Goal: Contribute content: Contribute content

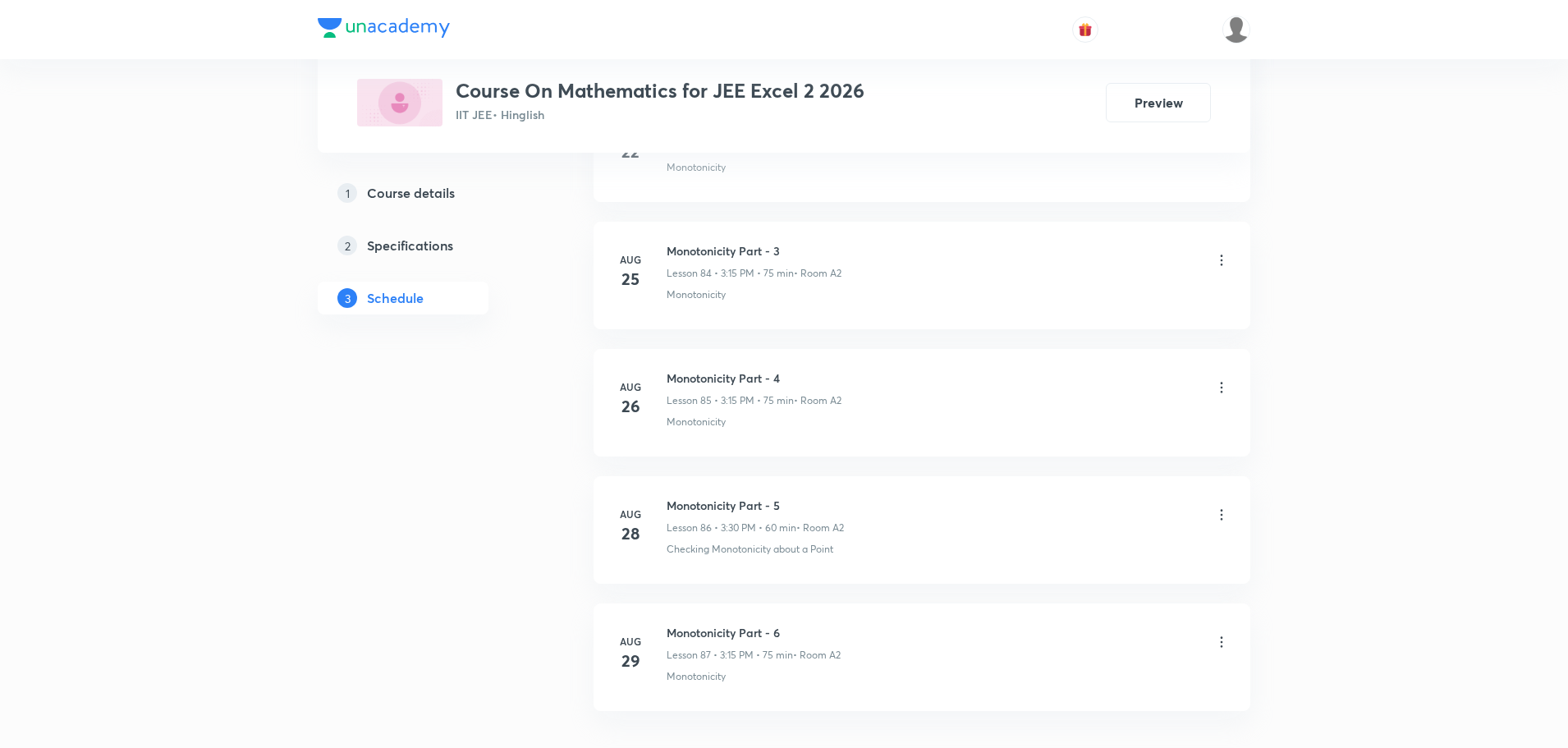
scroll to position [11639, 0]
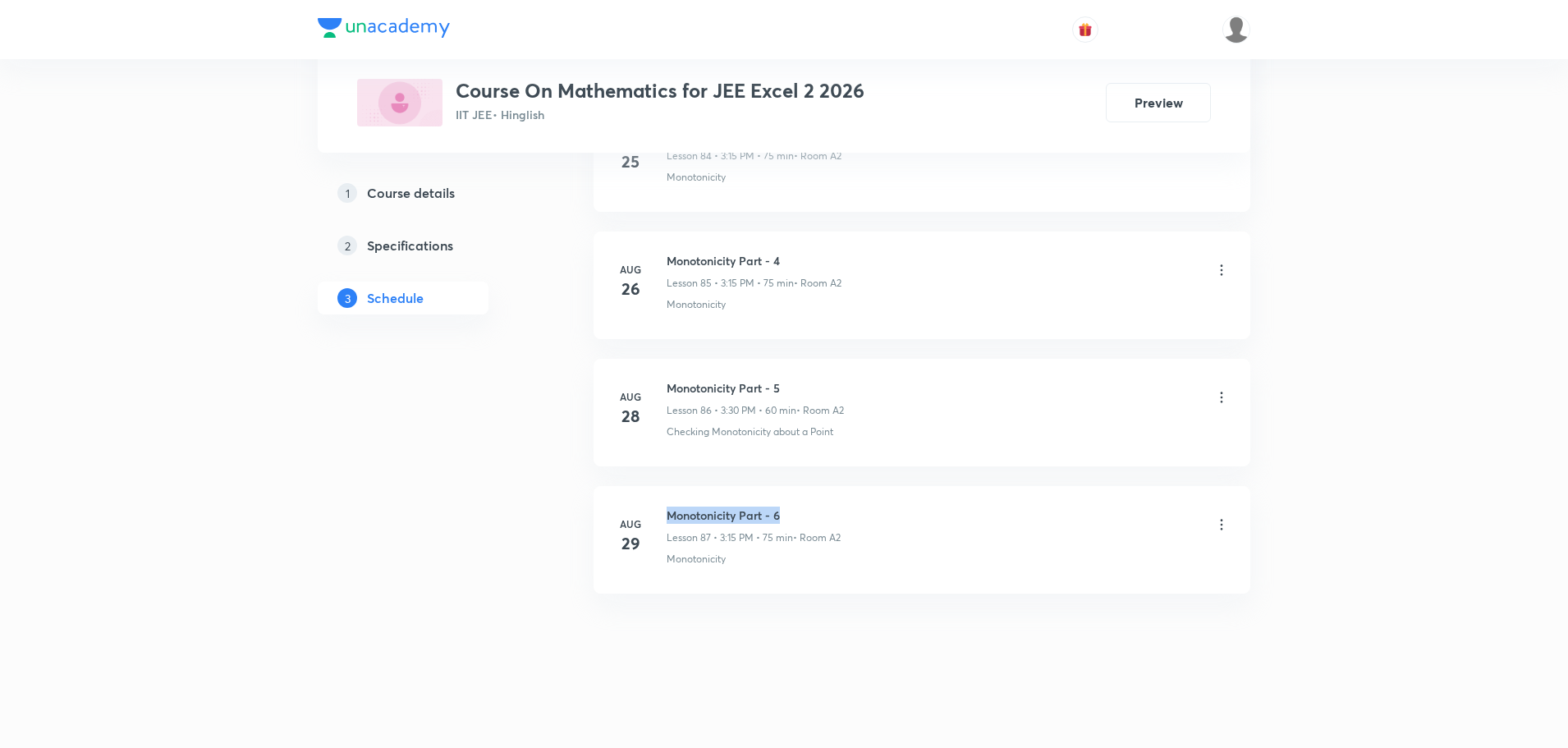
drag, startPoint x: 675, startPoint y: 513, endPoint x: 812, endPoint y: 511, distance: 137.0
click at [812, 511] on h6 "Monotonicity Part - 6" at bounding box center [754, 515] width 174 height 17
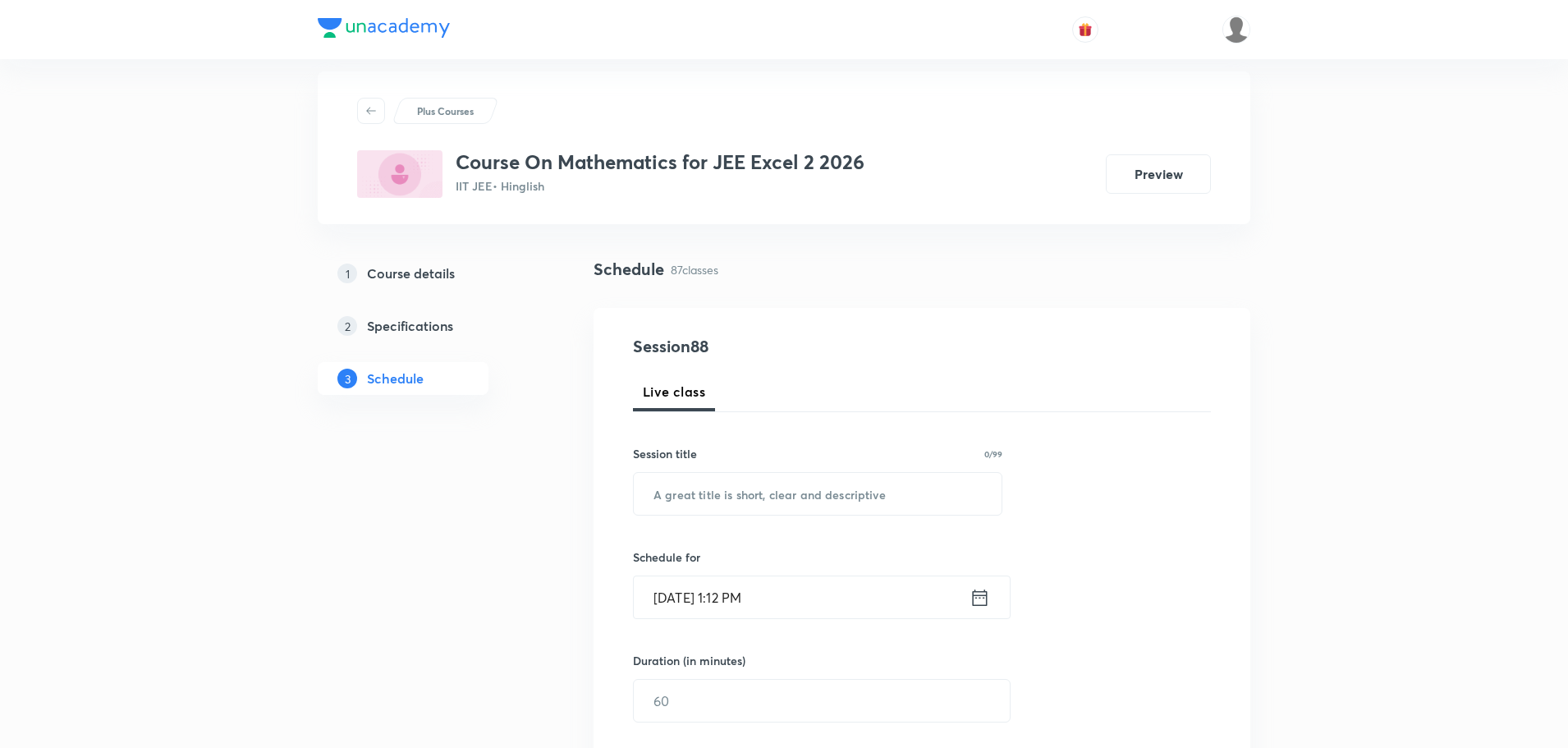
scroll to position [0, 0]
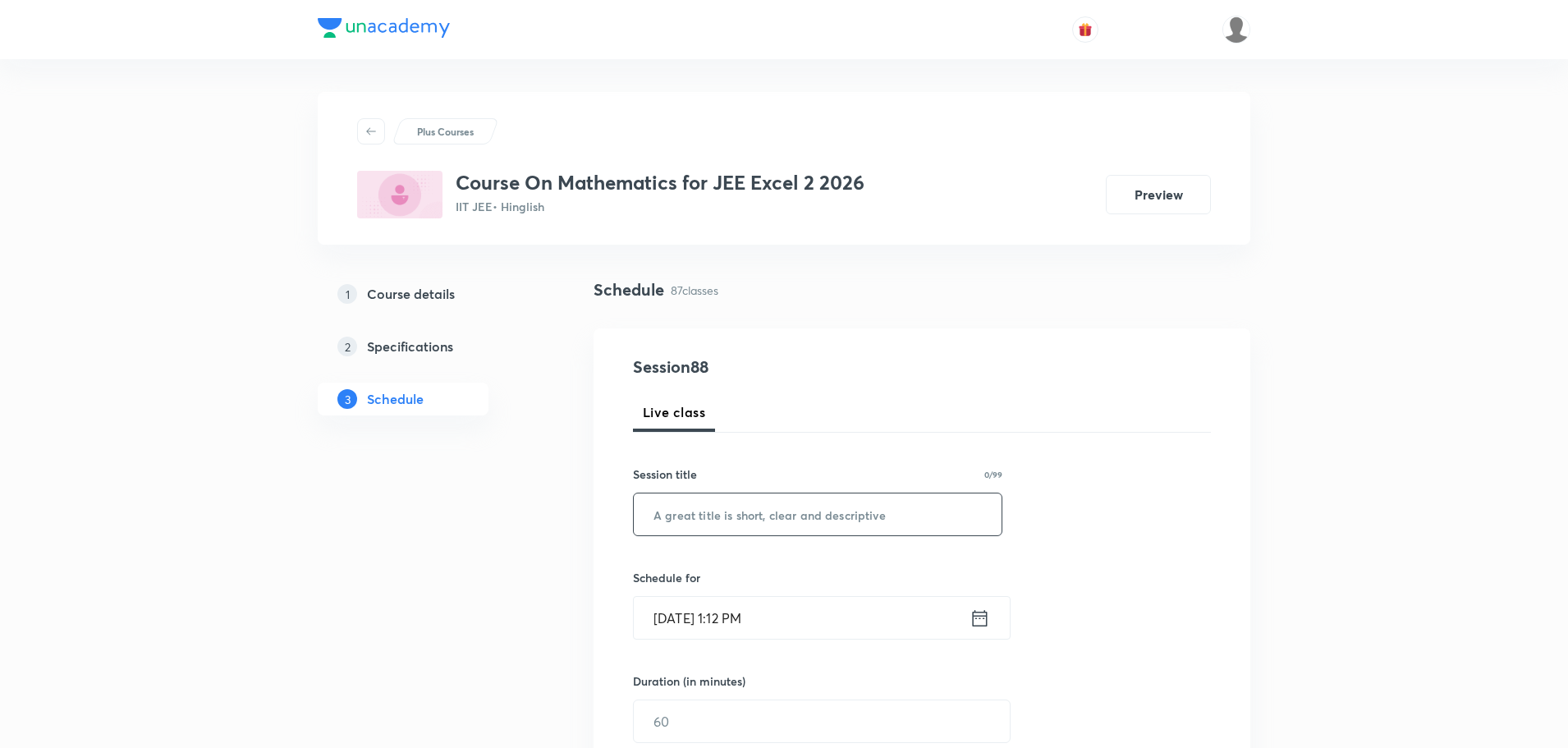
click at [723, 521] on input "text" at bounding box center [817, 514] width 368 height 41
paste input "Monotonicity Part - 6"
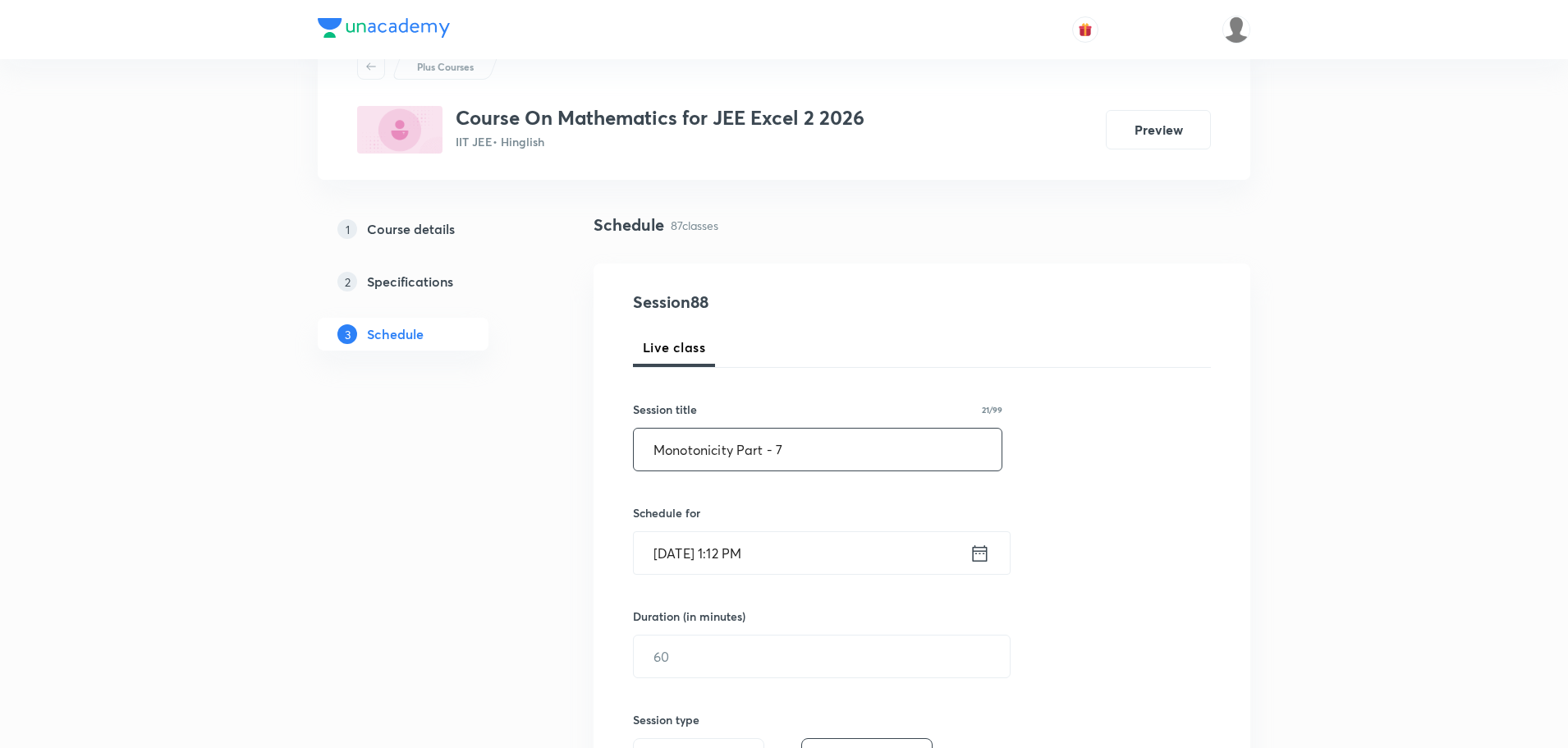
scroll to position [246, 0]
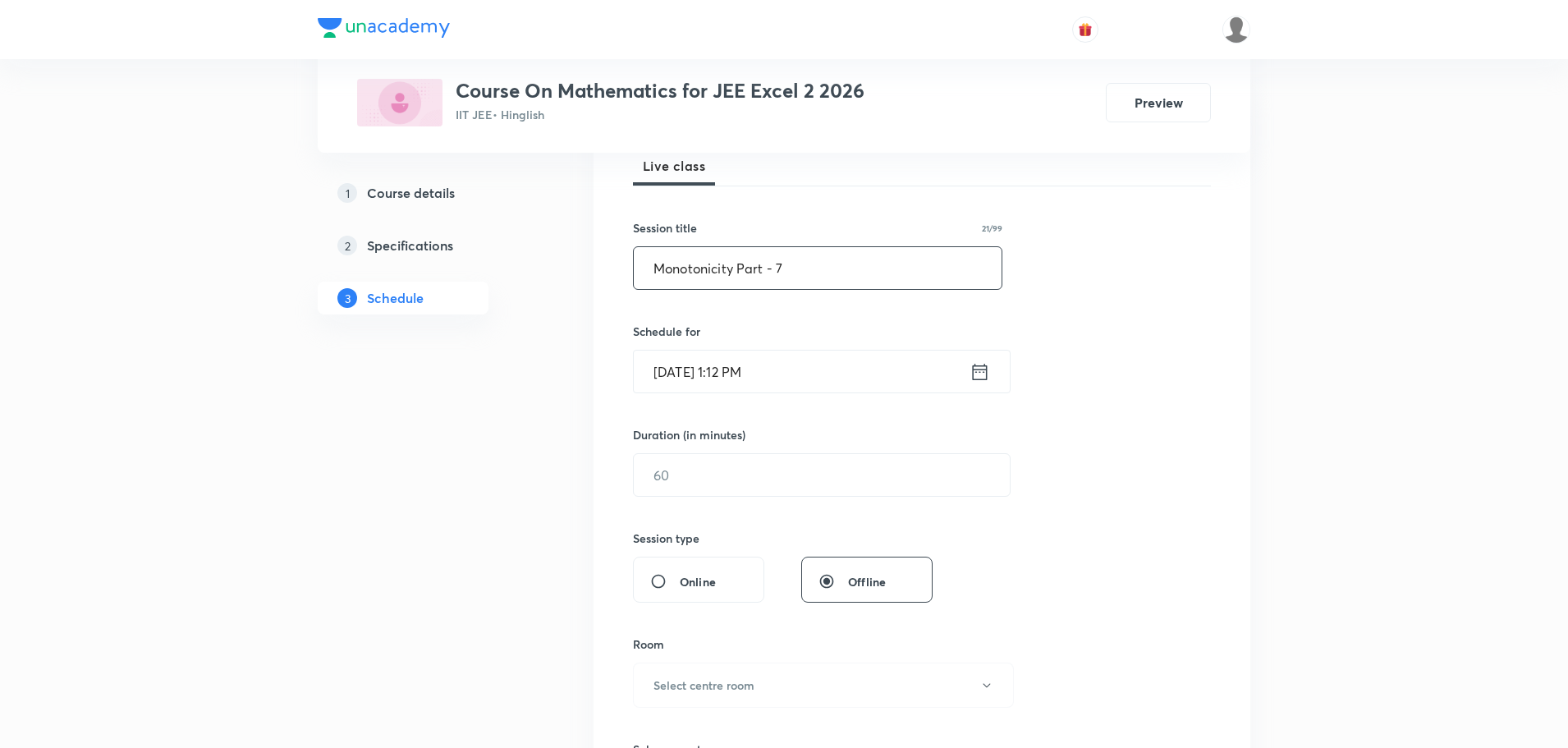
type input "Monotonicity Part - 7"
click at [773, 375] on input "[DATE] 1:12 PM" at bounding box center [801, 371] width 335 height 41
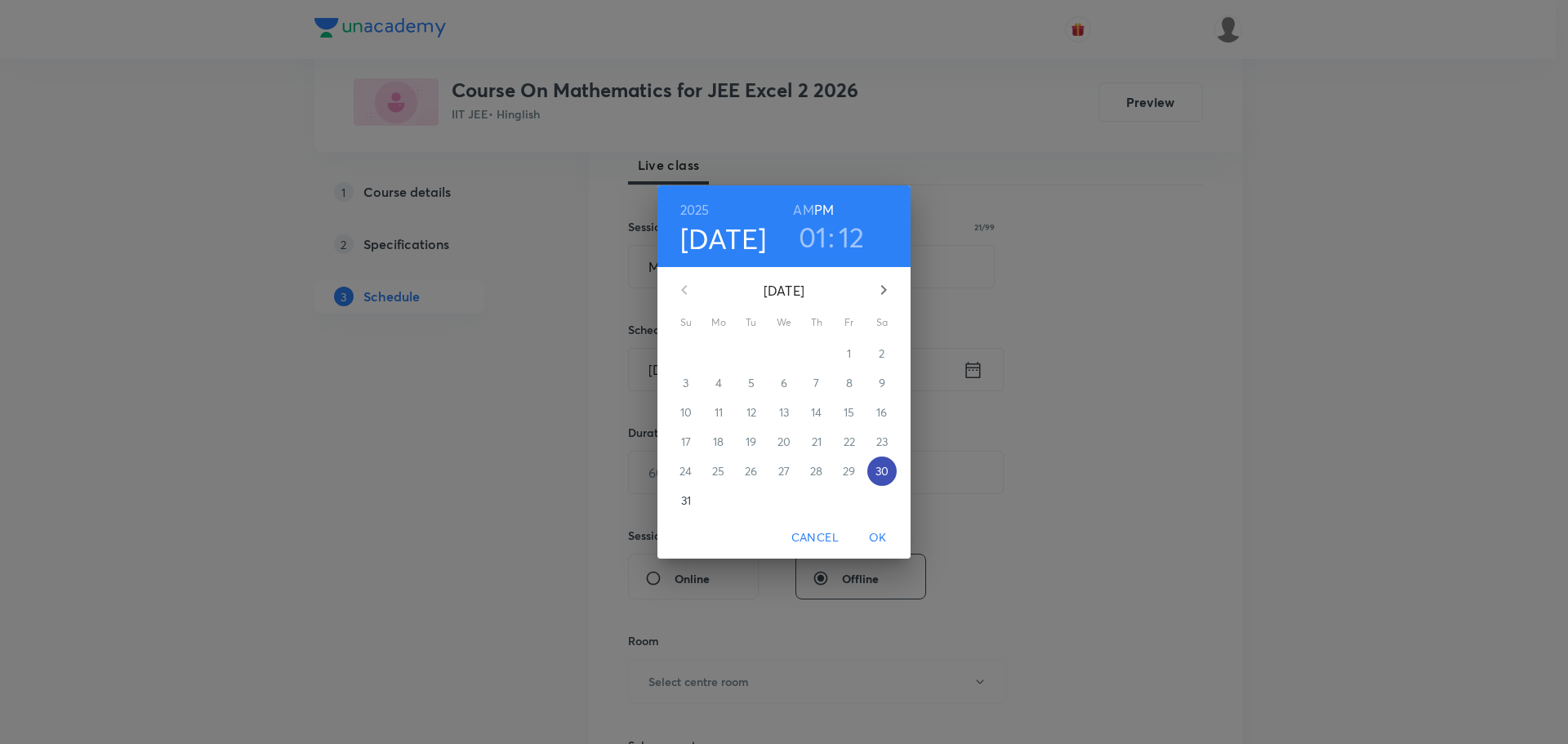
click at [884, 463] on p "30" at bounding box center [882, 471] width 13 height 16
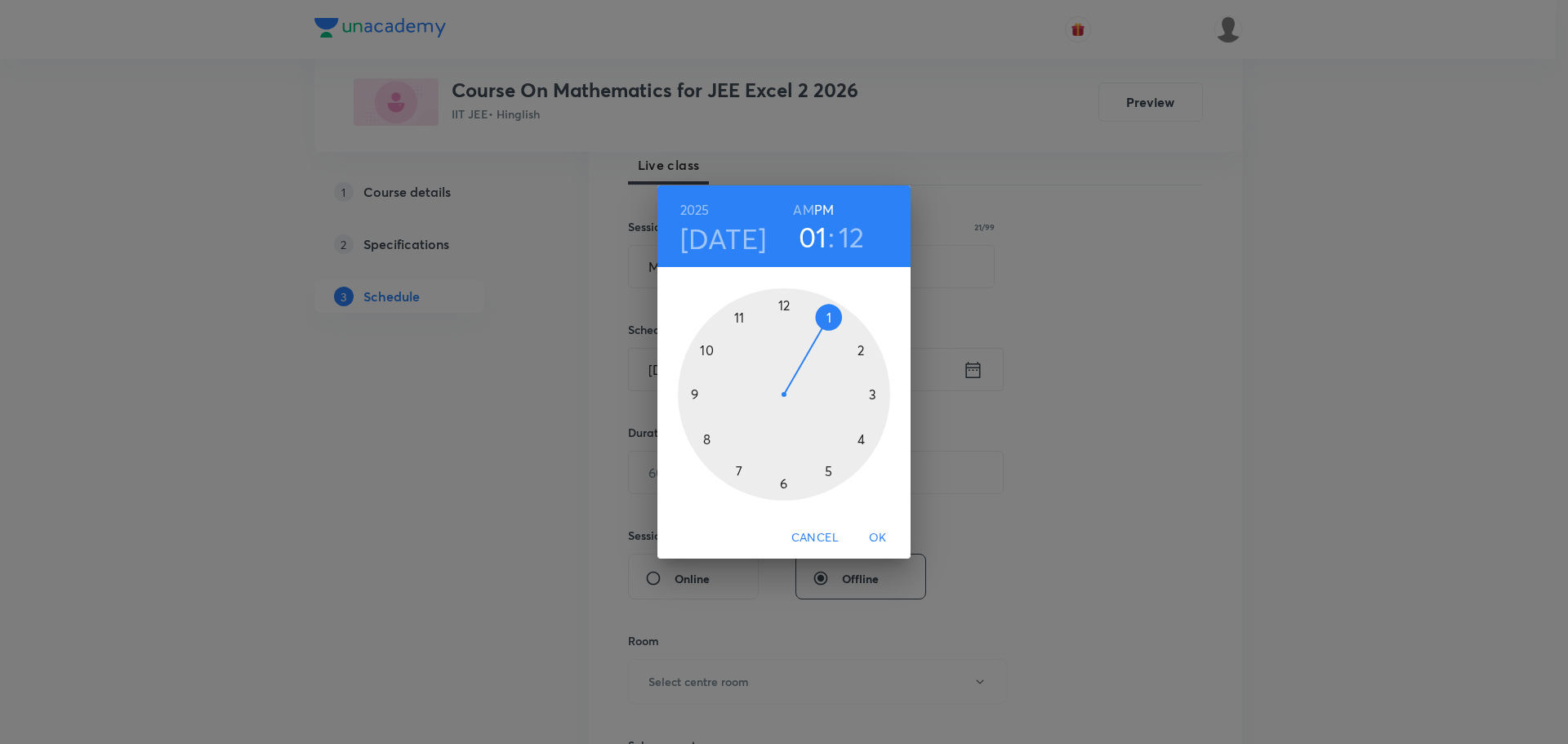
click at [877, 392] on div at bounding box center [784, 394] width 212 height 212
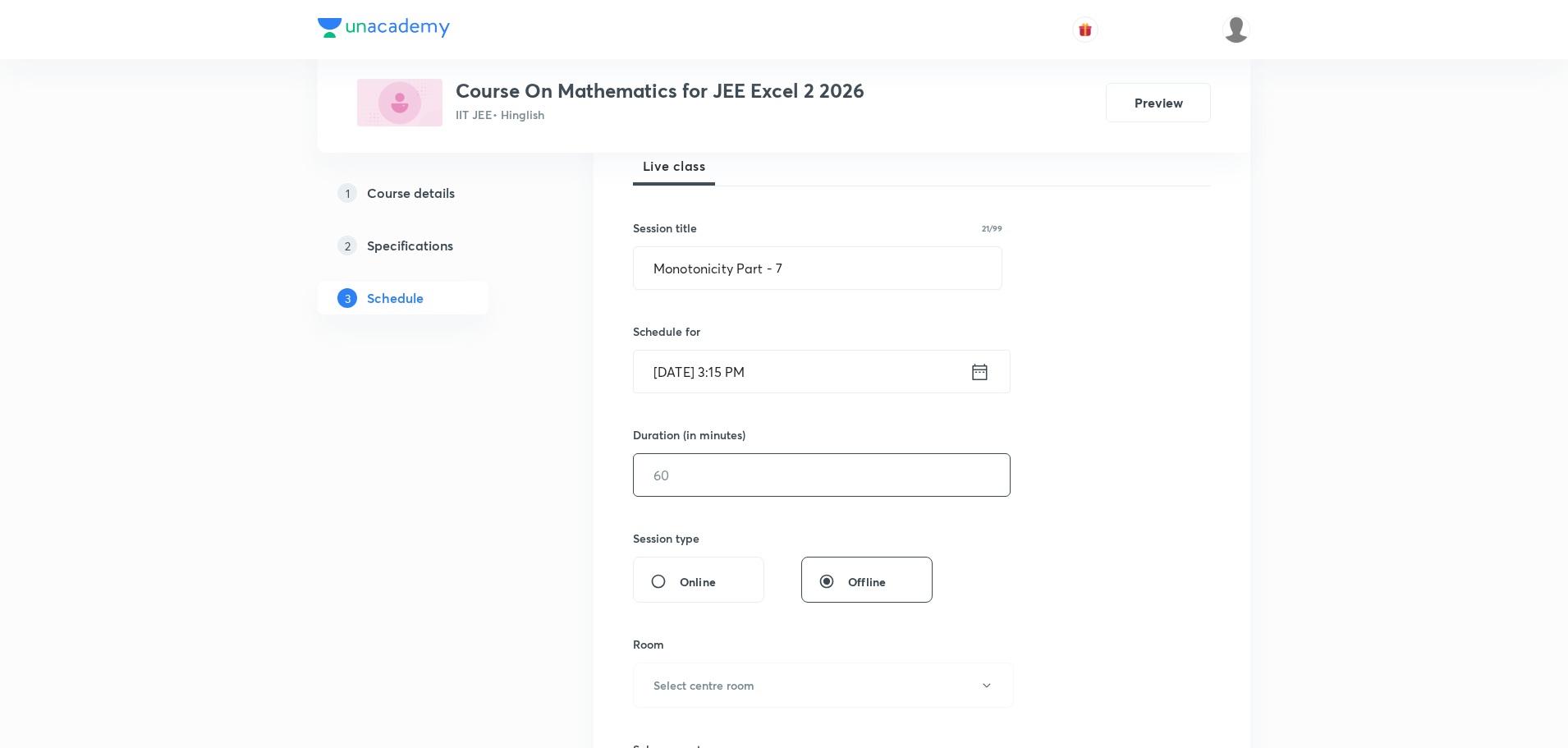
click at [729, 470] on input "text" at bounding box center [821, 474] width 376 height 41
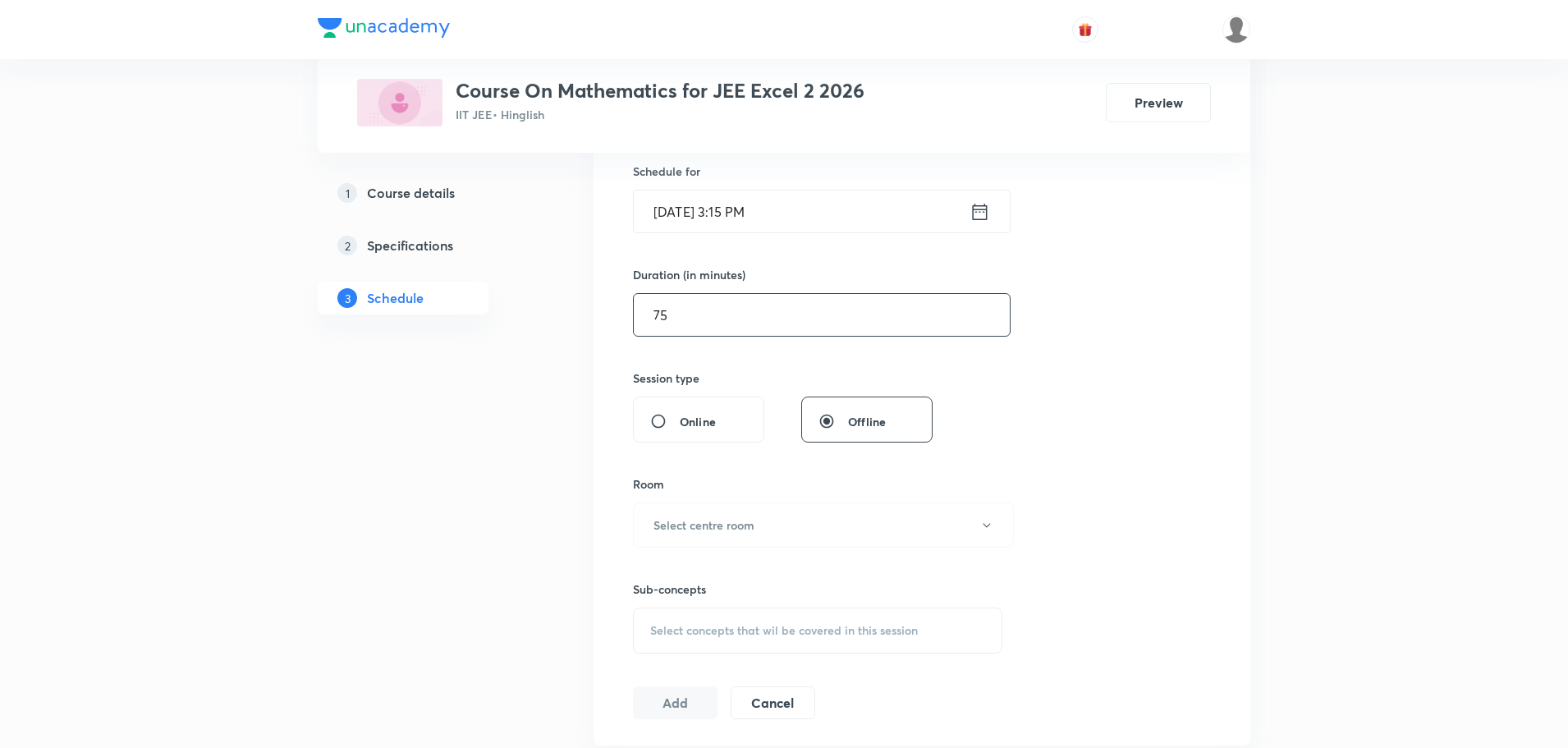
scroll to position [411, 0]
type input "75"
click at [698, 512] on h6 "Select centre room" at bounding box center [704, 521] width 101 height 17
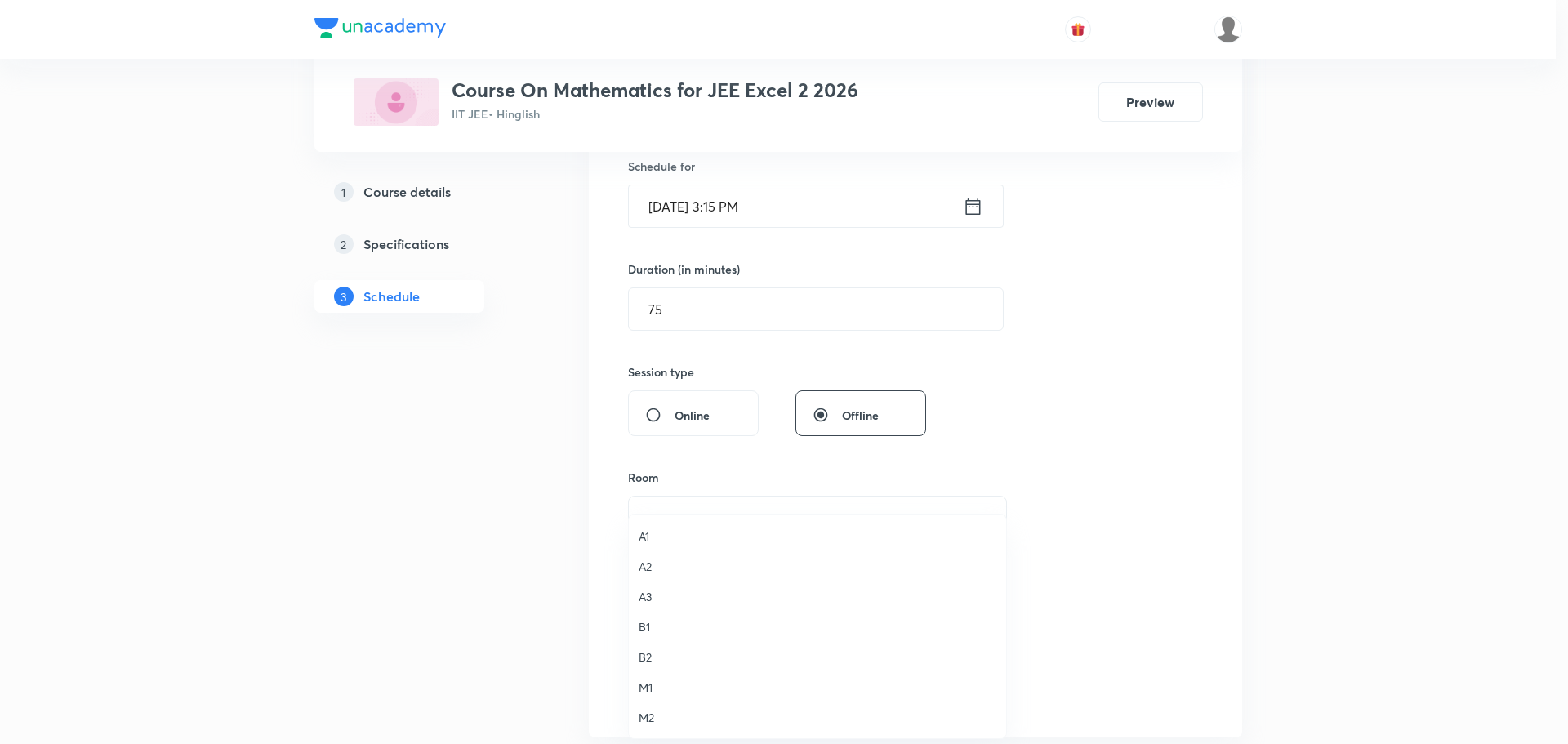
click at [659, 566] on span "A2" at bounding box center [817, 567] width 358 height 17
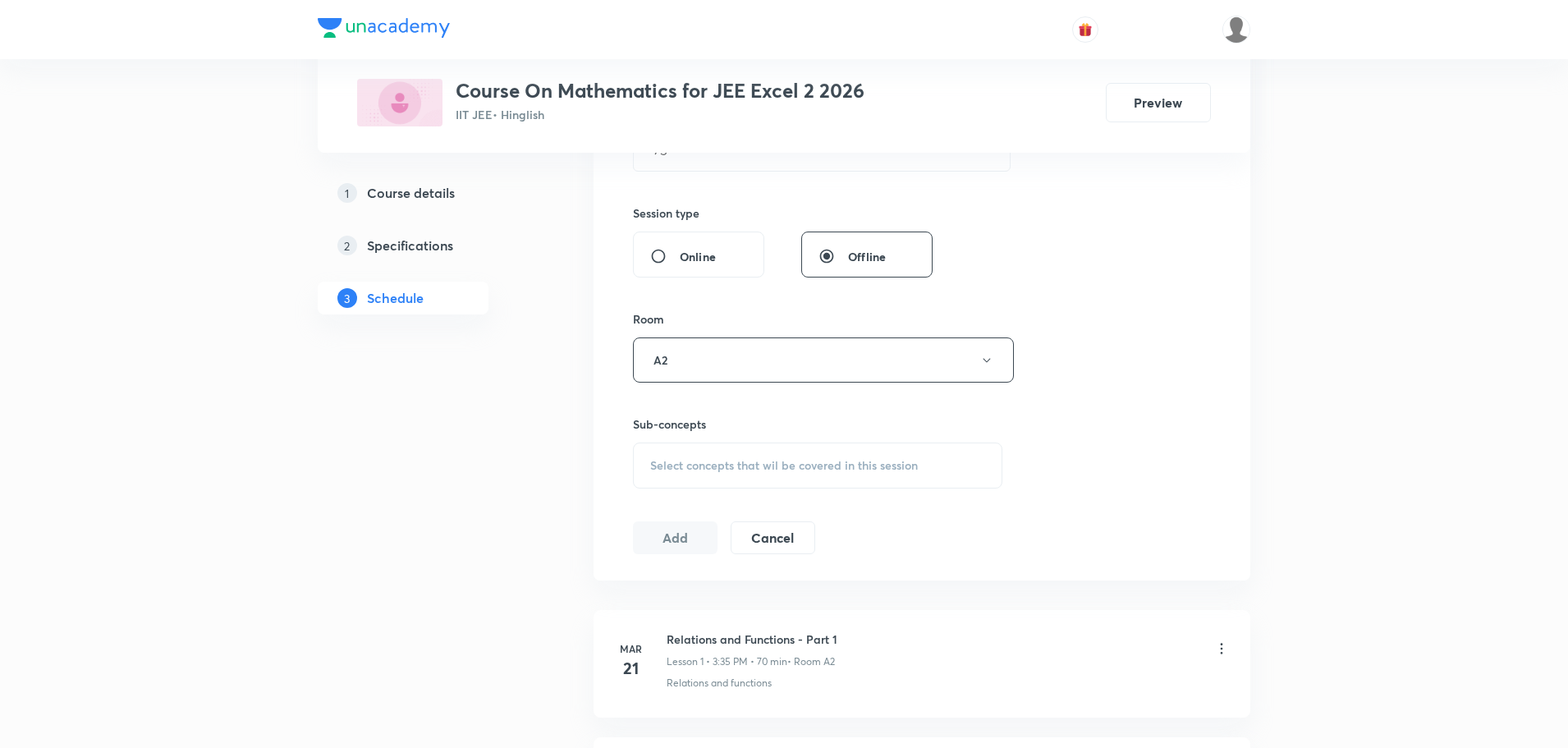
scroll to position [574, 0]
click at [705, 468] on span "Select concepts that wil be covered in this session" at bounding box center [784, 463] width 268 height 13
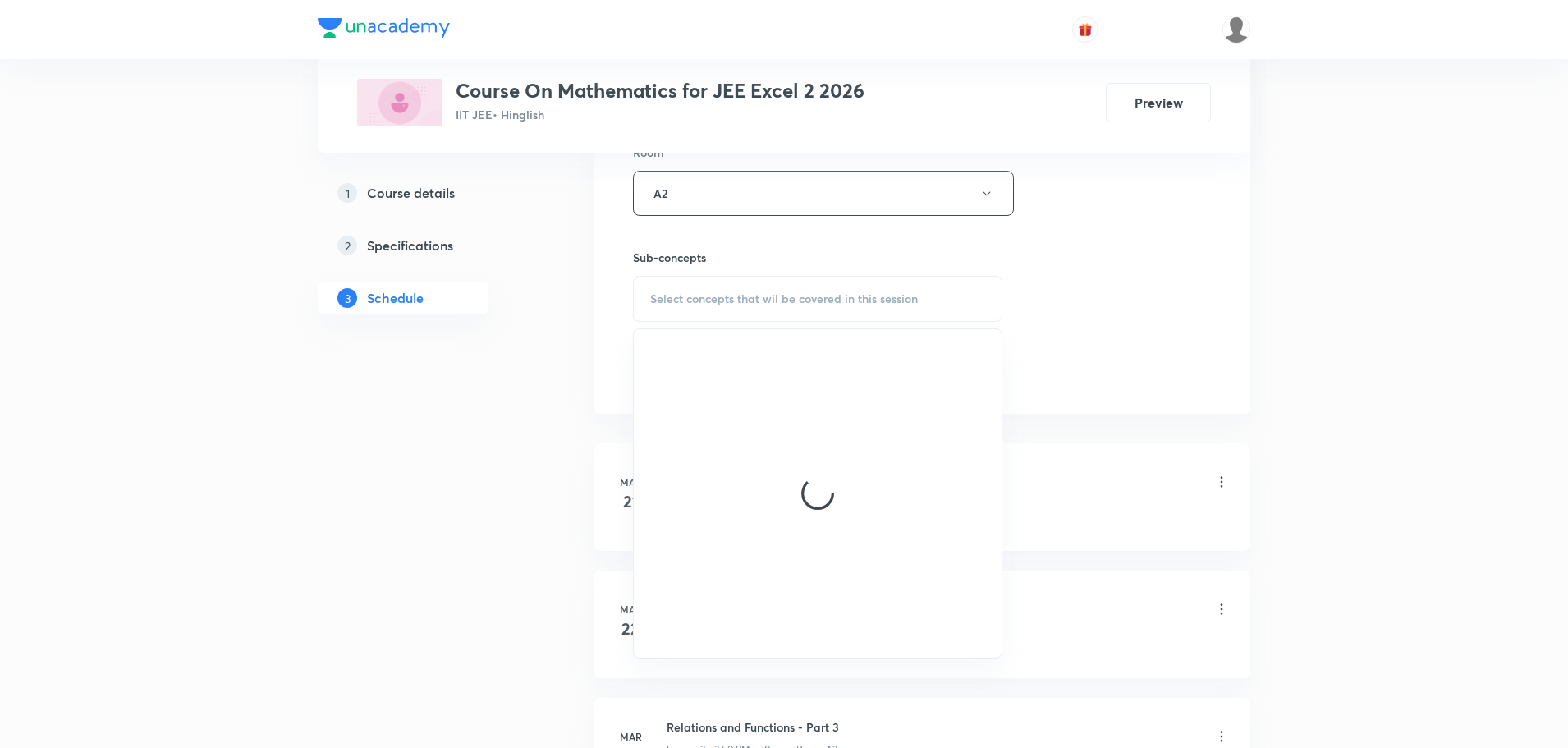
scroll to position [738, 0]
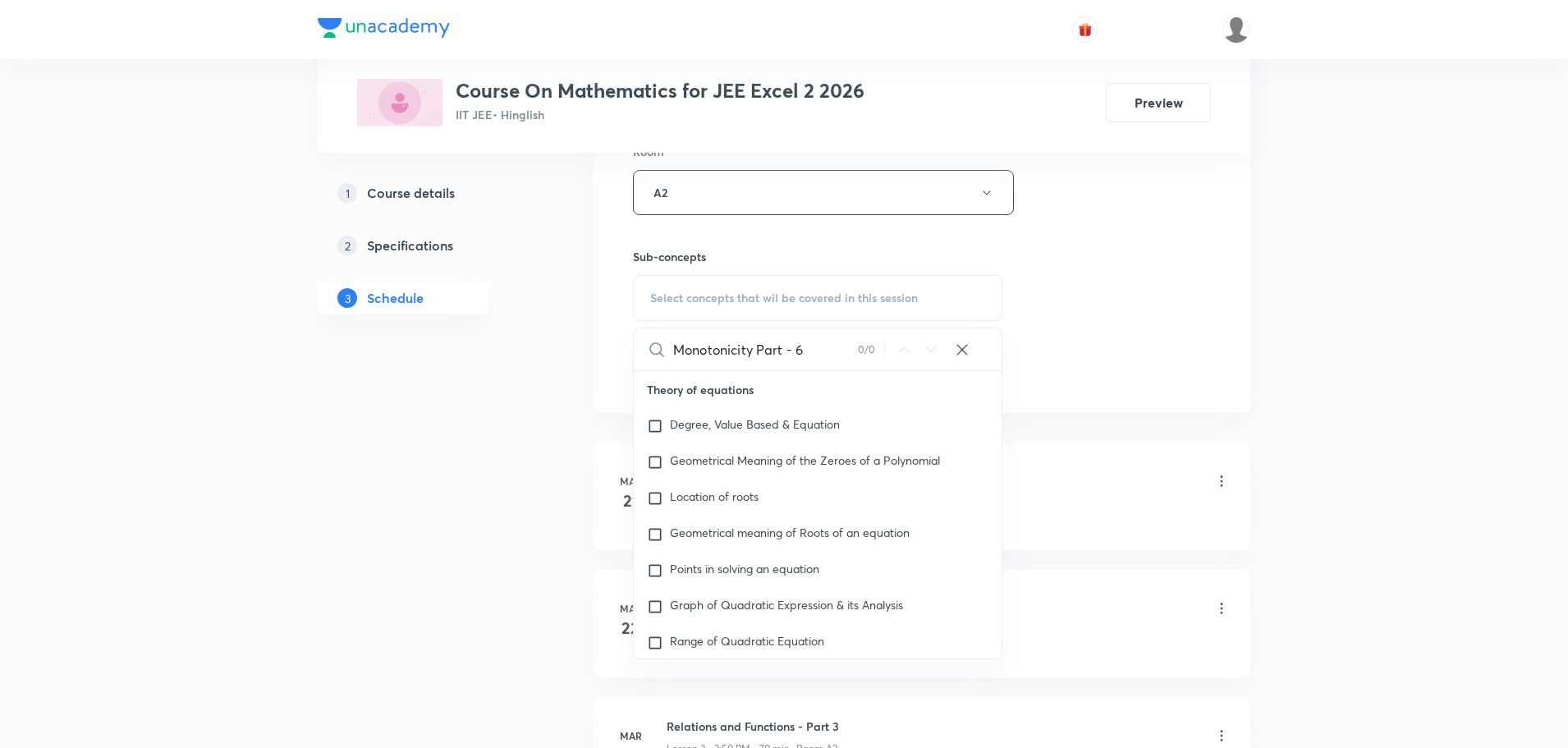
drag, startPoint x: 727, startPoint y: 359, endPoint x: 835, endPoint y: 350, distance: 108.4
click at [835, 350] on input "Monotonicity Part - 6" at bounding box center [765, 349] width 185 height 41
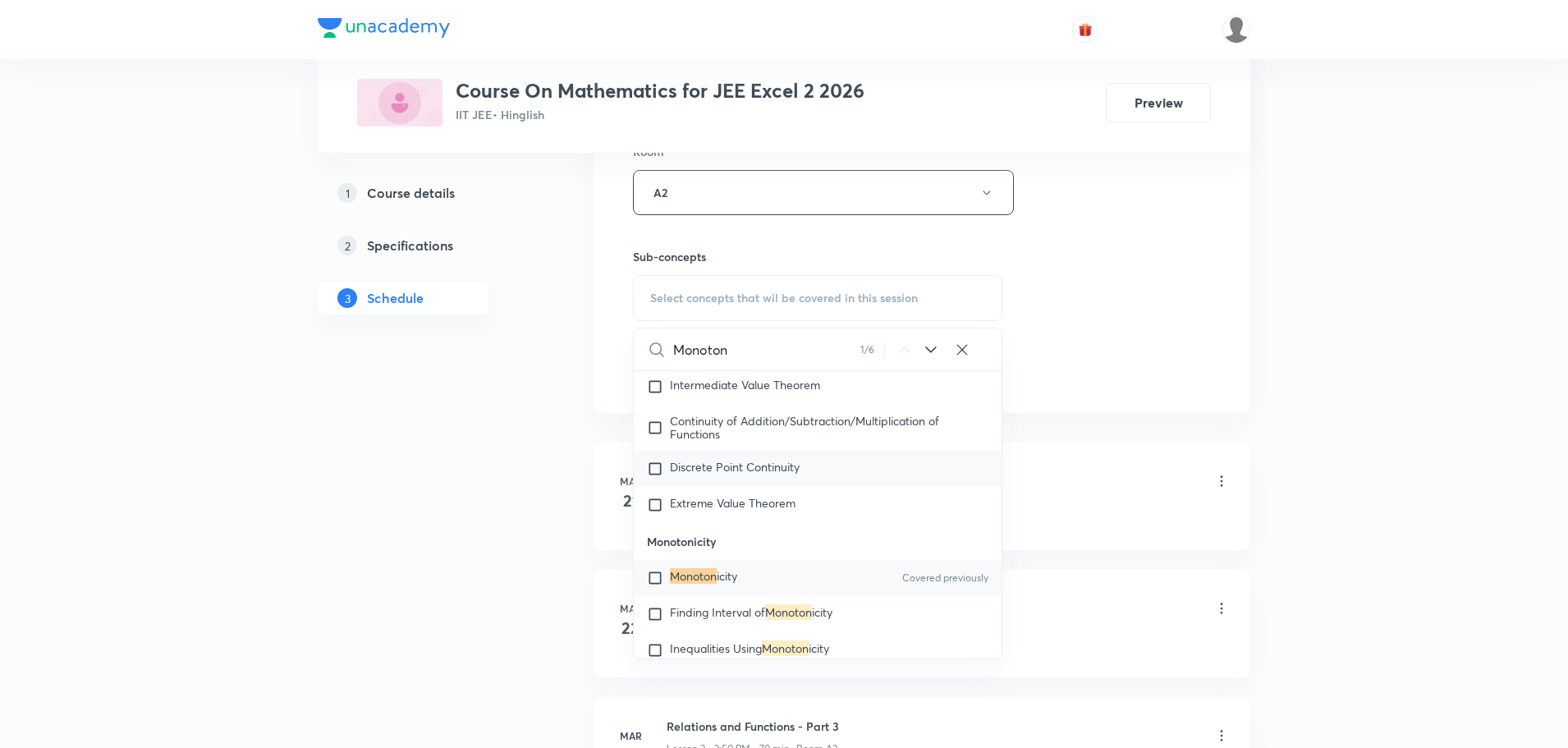
scroll to position [15769, 0]
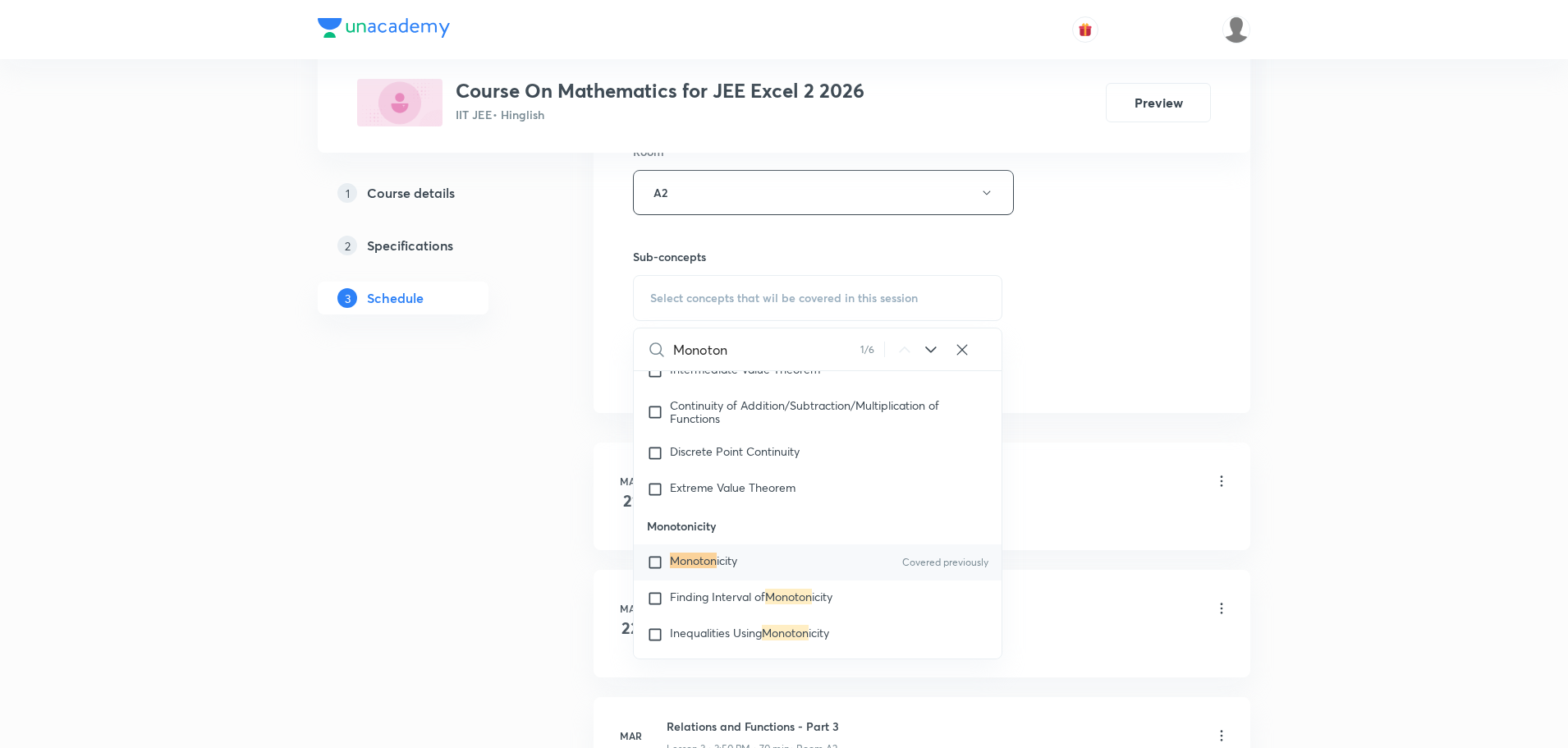
type input "Monoton"
click at [713, 568] on mark "Monoton" at bounding box center [693, 560] width 47 height 15
checkbox input "true"
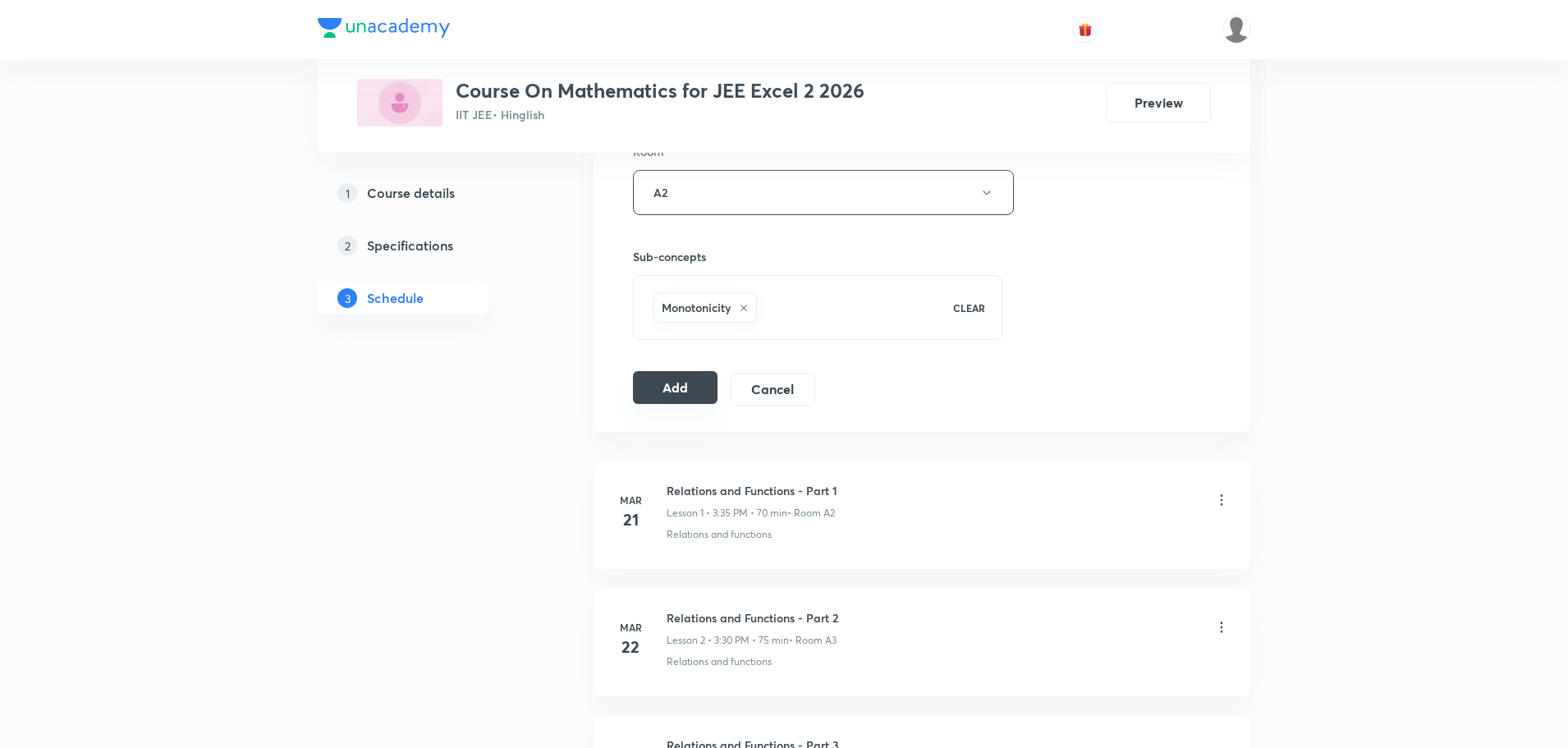
click at [678, 383] on button "Add" at bounding box center [676, 387] width 85 height 33
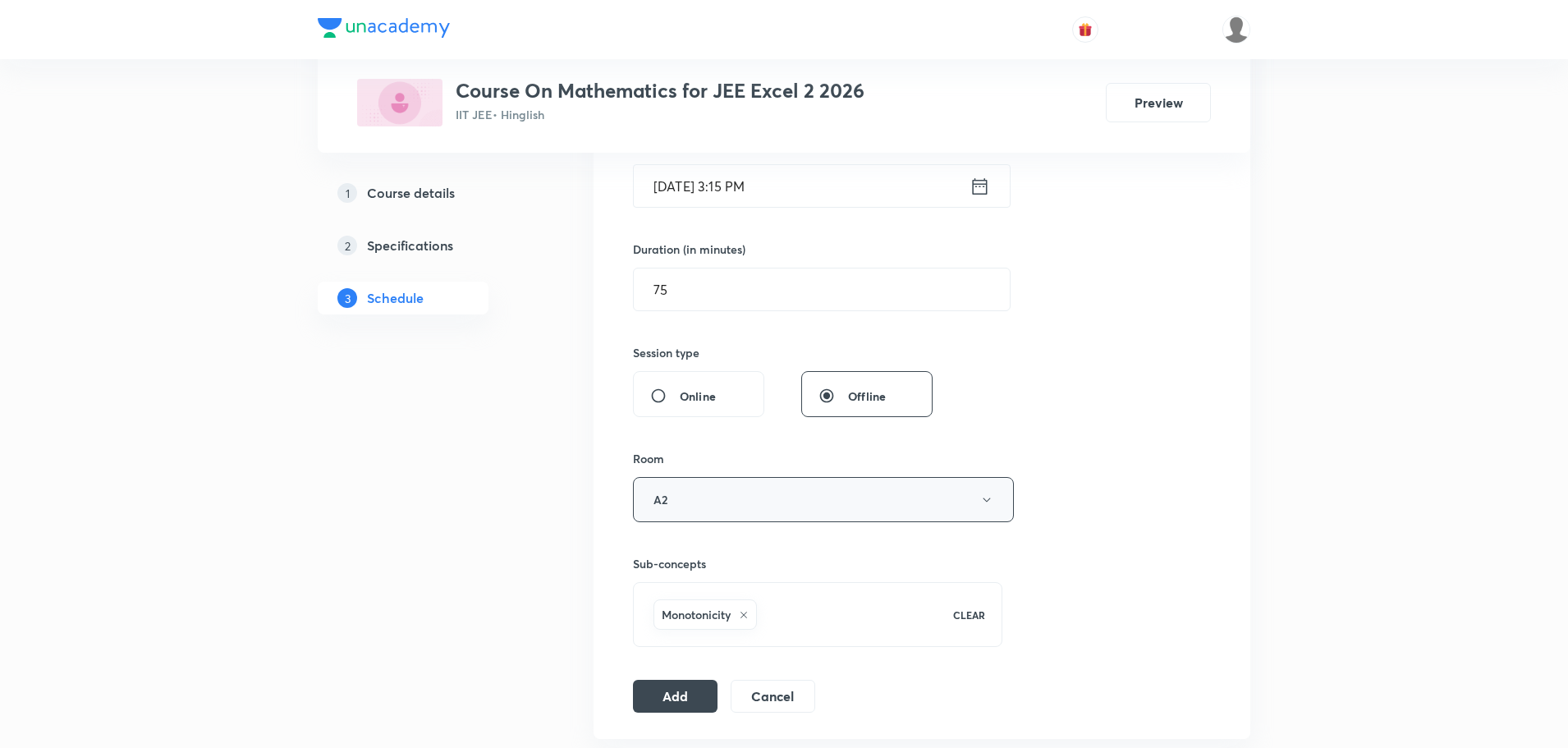
scroll to position [653, 0]
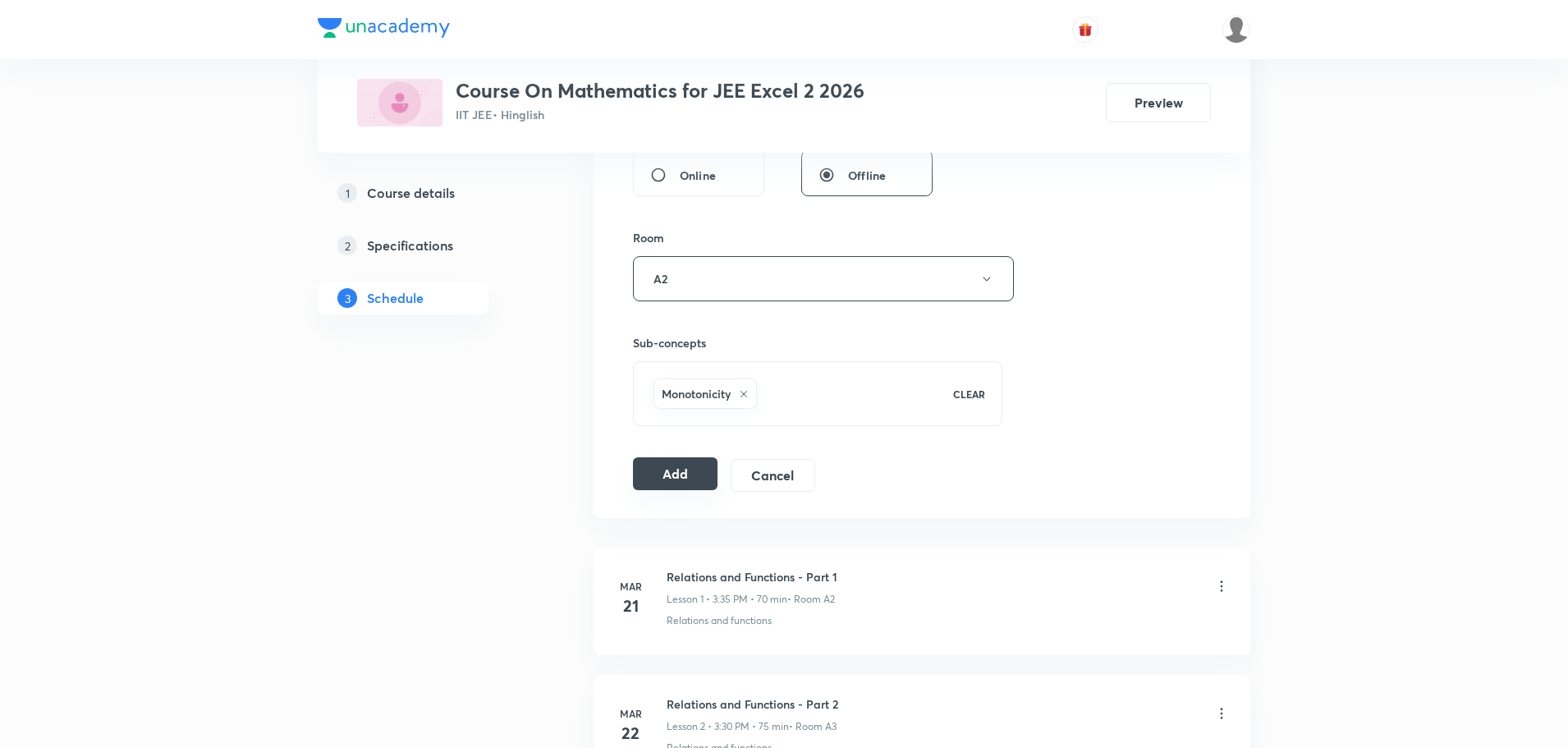
click at [647, 478] on button "Add" at bounding box center [676, 473] width 85 height 33
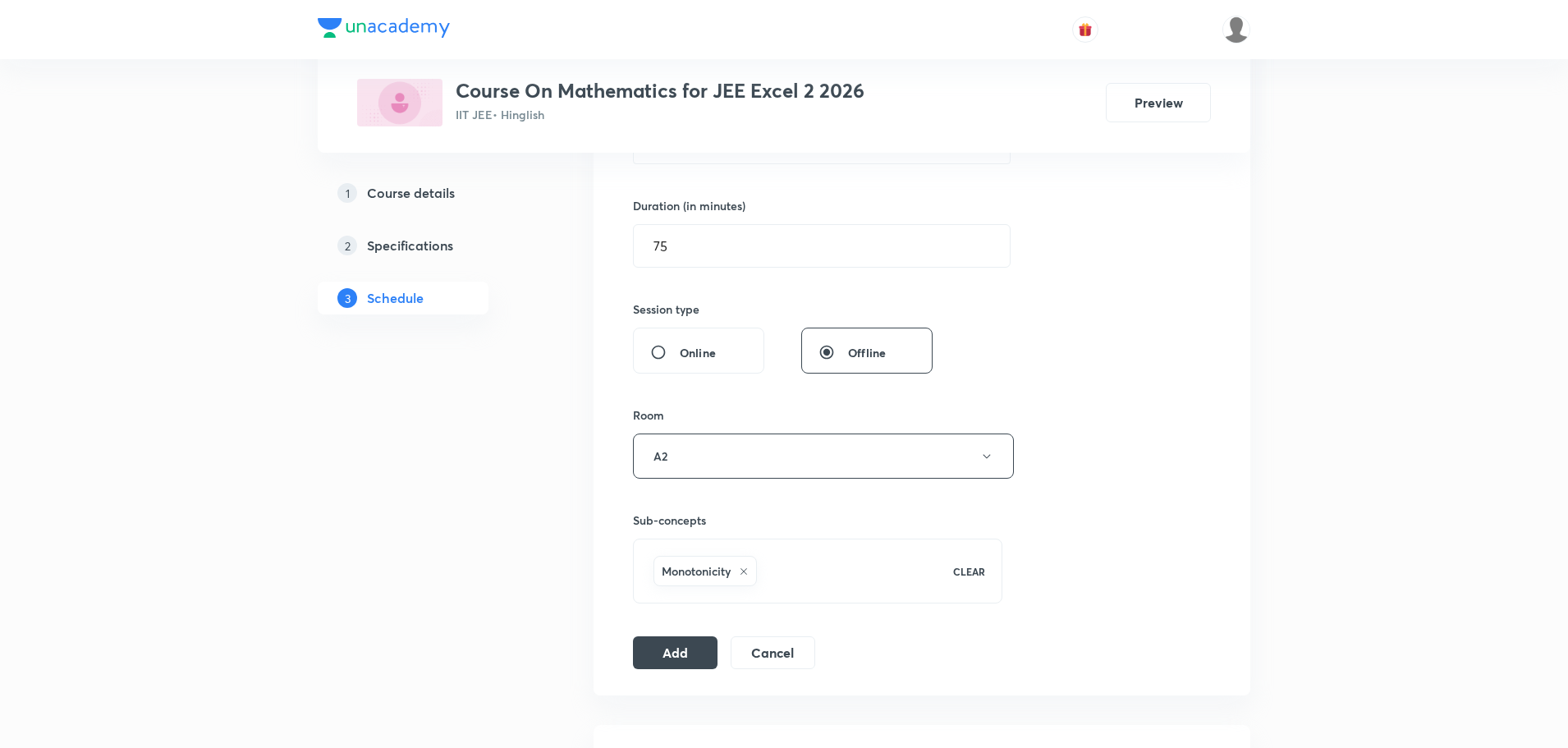
scroll to position [574, 0]
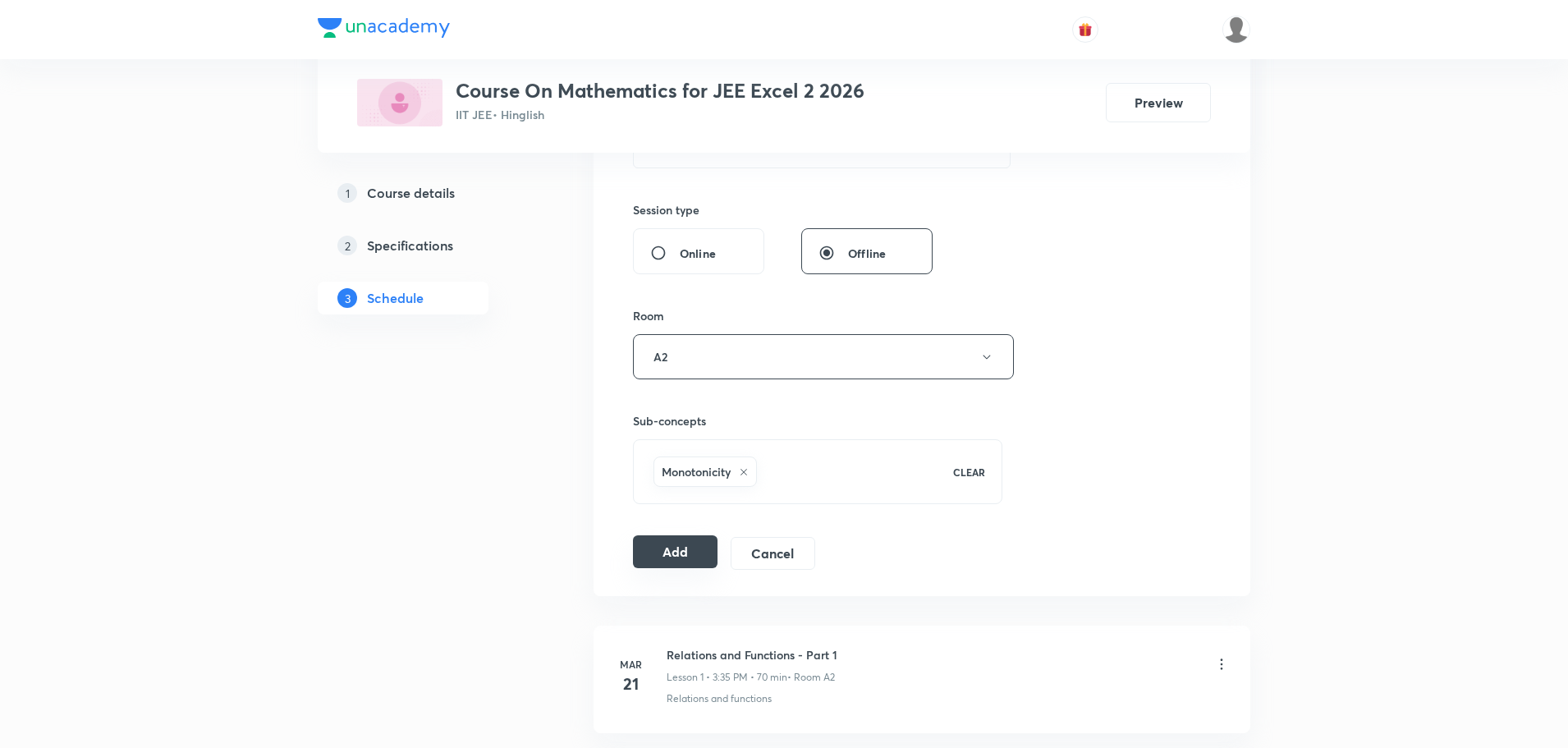
click at [675, 556] on button "Add" at bounding box center [676, 551] width 85 height 33
click at [684, 550] on button "Add" at bounding box center [676, 551] width 85 height 33
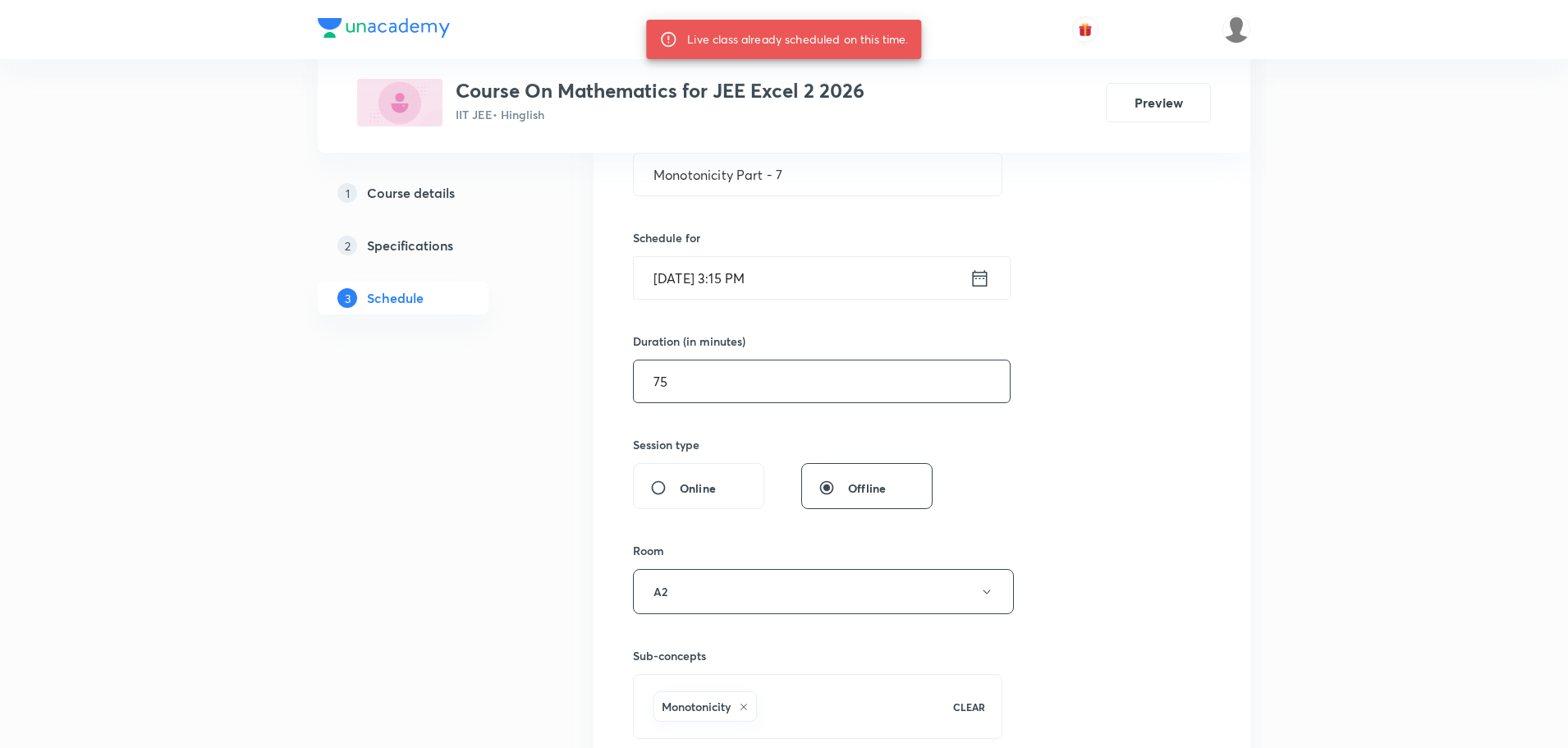
scroll to position [246, 0]
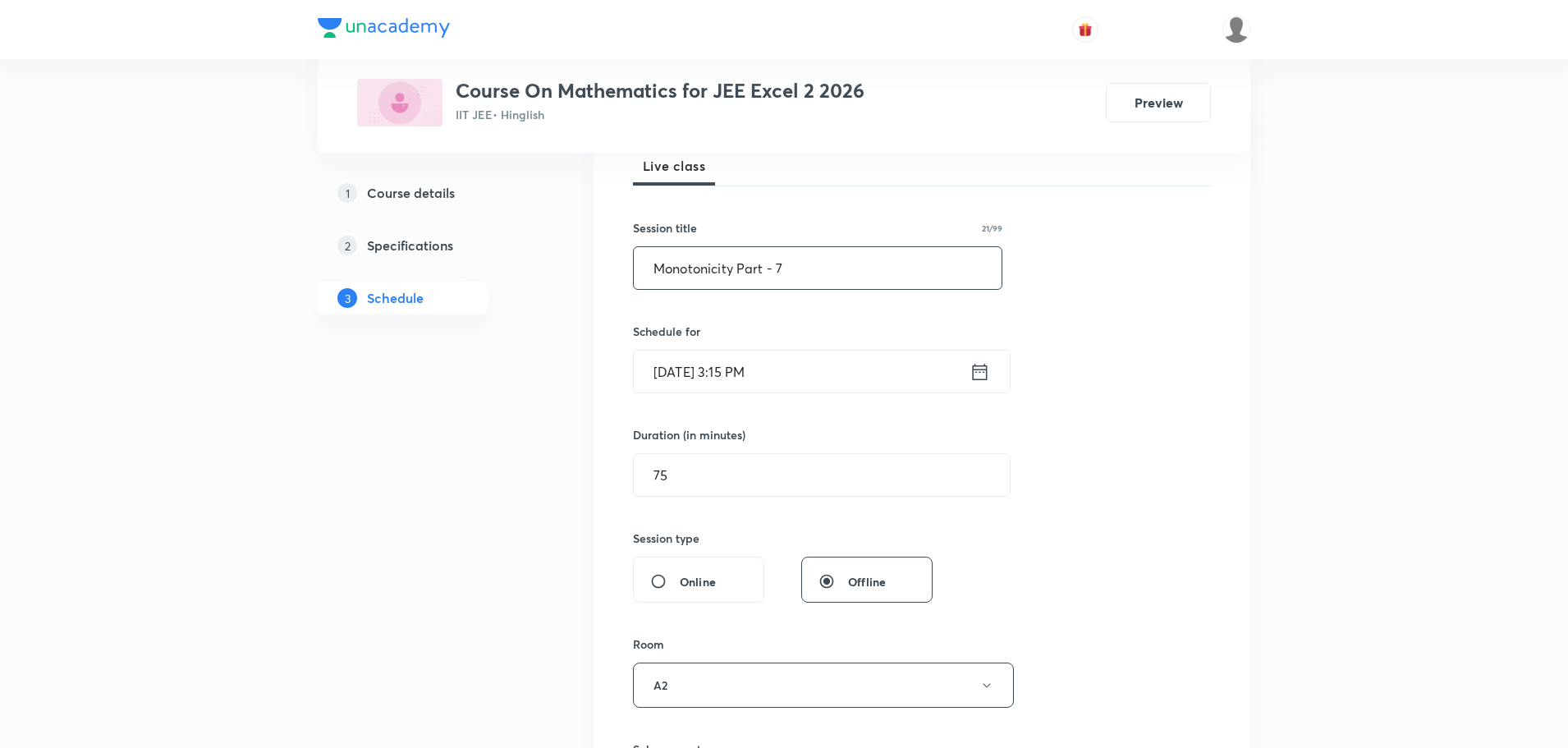
drag, startPoint x: 814, startPoint y: 272, endPoint x: 345, endPoint y: 267, distance: 469.0
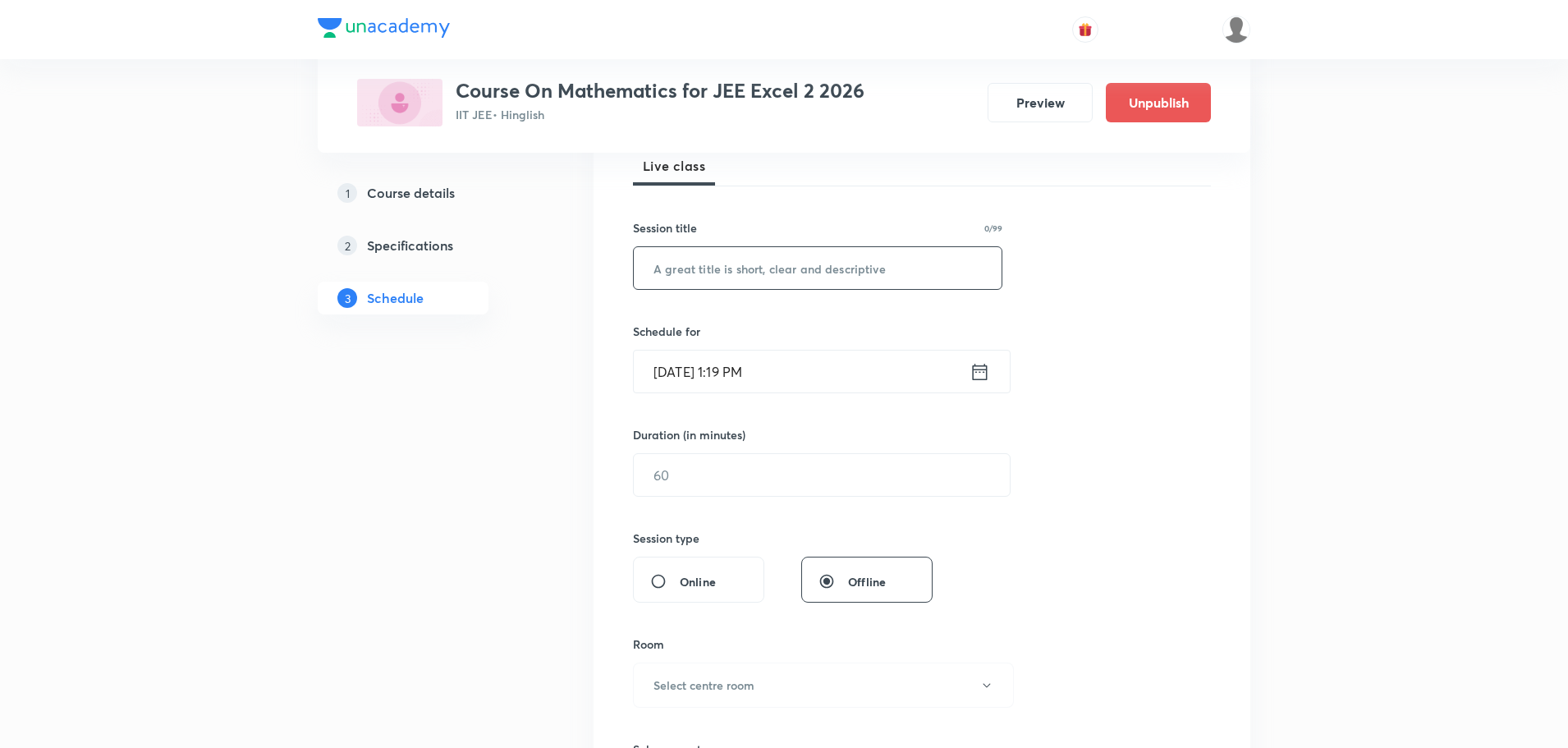
click at [823, 275] on input "text" at bounding box center [817, 267] width 368 height 41
paste input "Monotonicity Part - 7"
type input "Monotonicity Part - 7"
click at [734, 387] on input "Aug 30, 2025, 1:19 PM" at bounding box center [801, 371] width 335 height 41
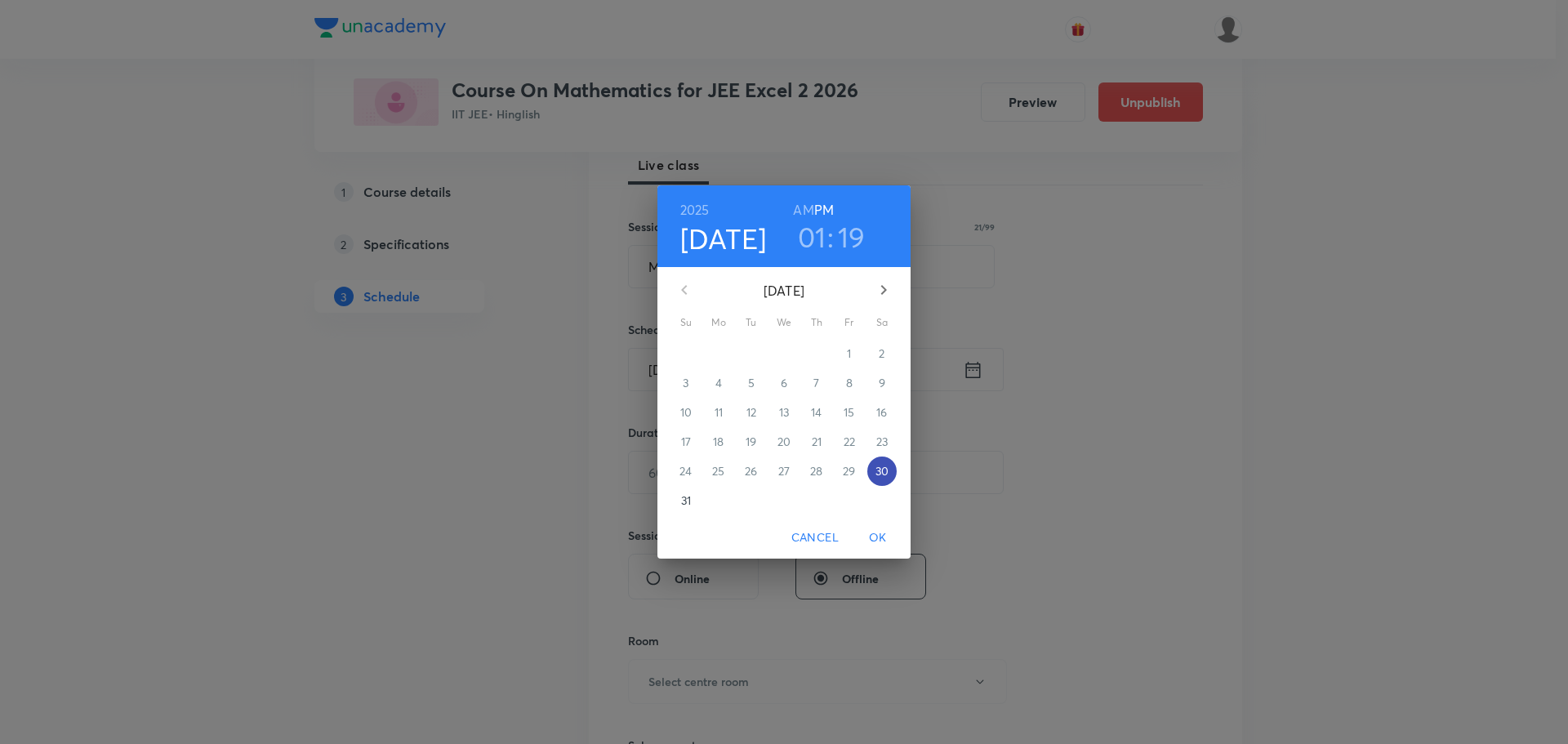
click at [887, 471] on p "30" at bounding box center [882, 471] width 13 height 16
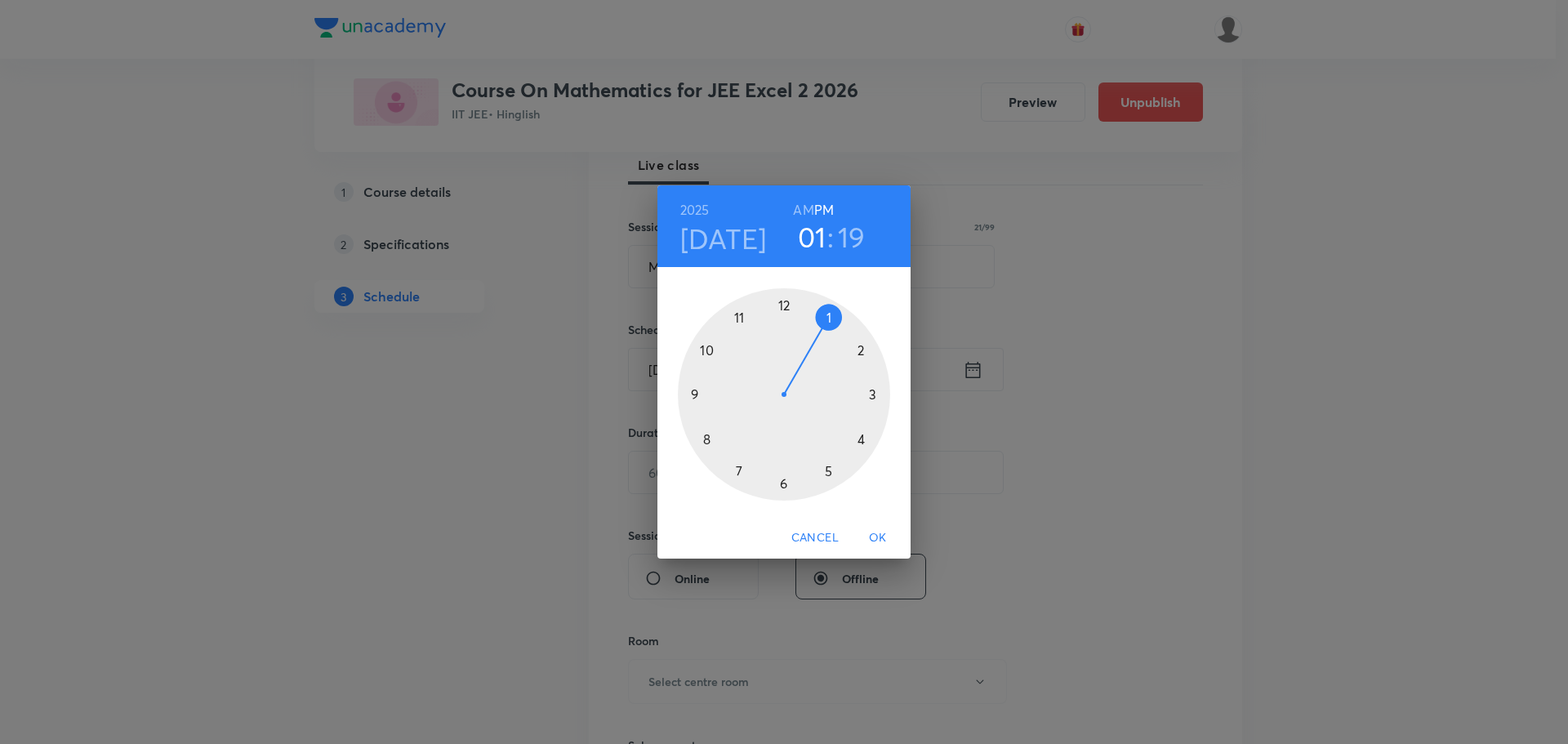
click at [876, 393] on div at bounding box center [784, 394] width 212 height 212
click at [872, 395] on div at bounding box center [784, 394] width 212 height 212
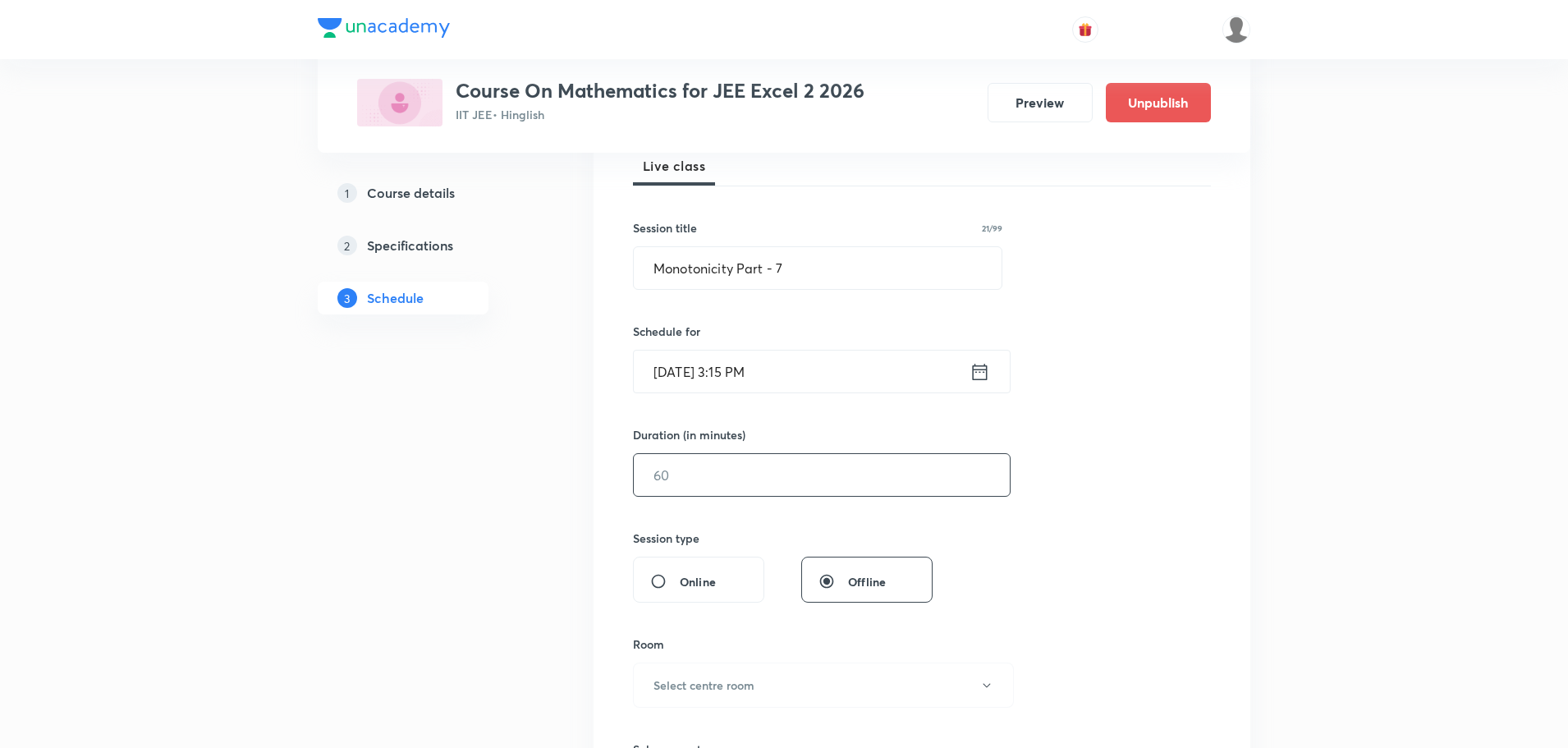
click at [721, 462] on input "text" at bounding box center [821, 474] width 376 height 41
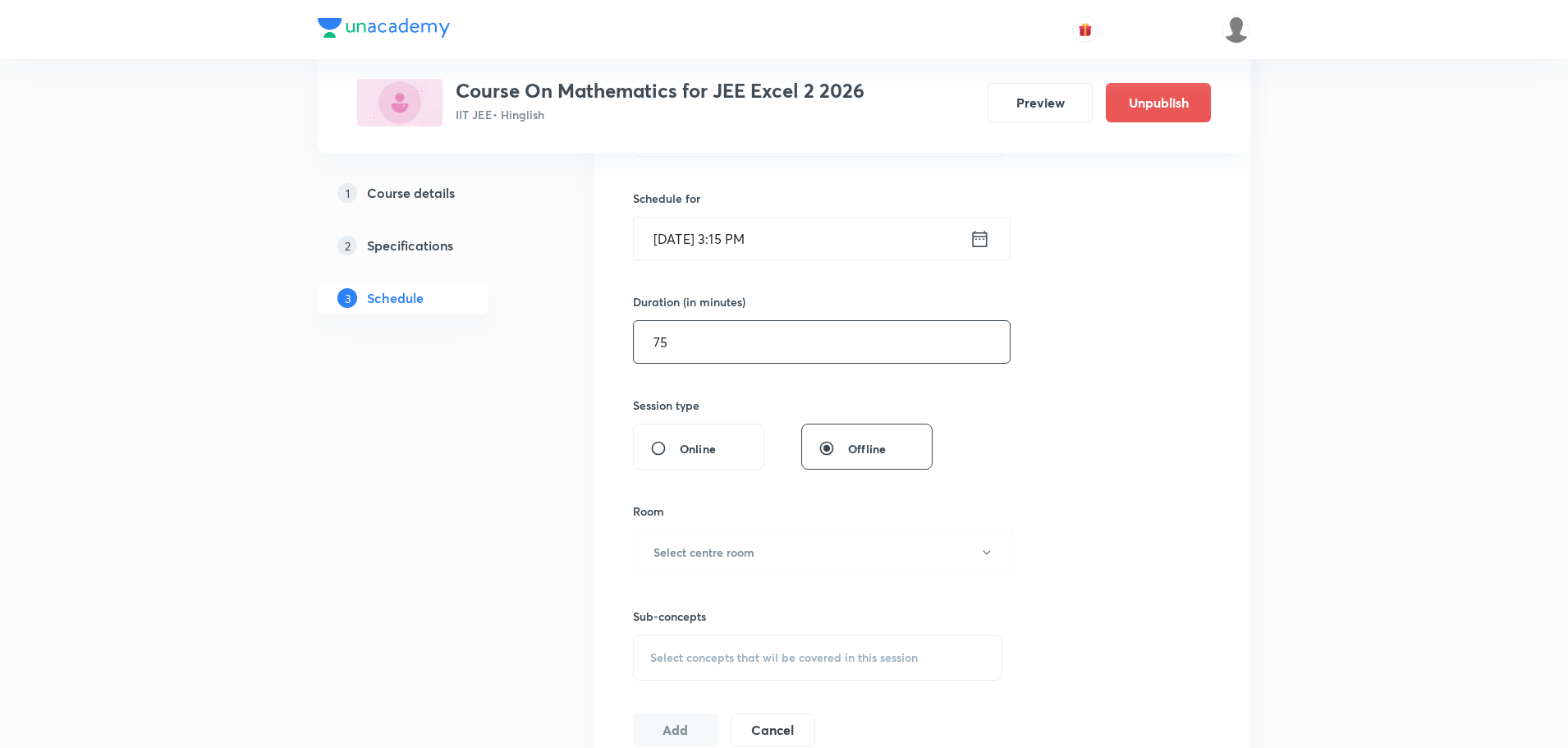
scroll to position [411, 0]
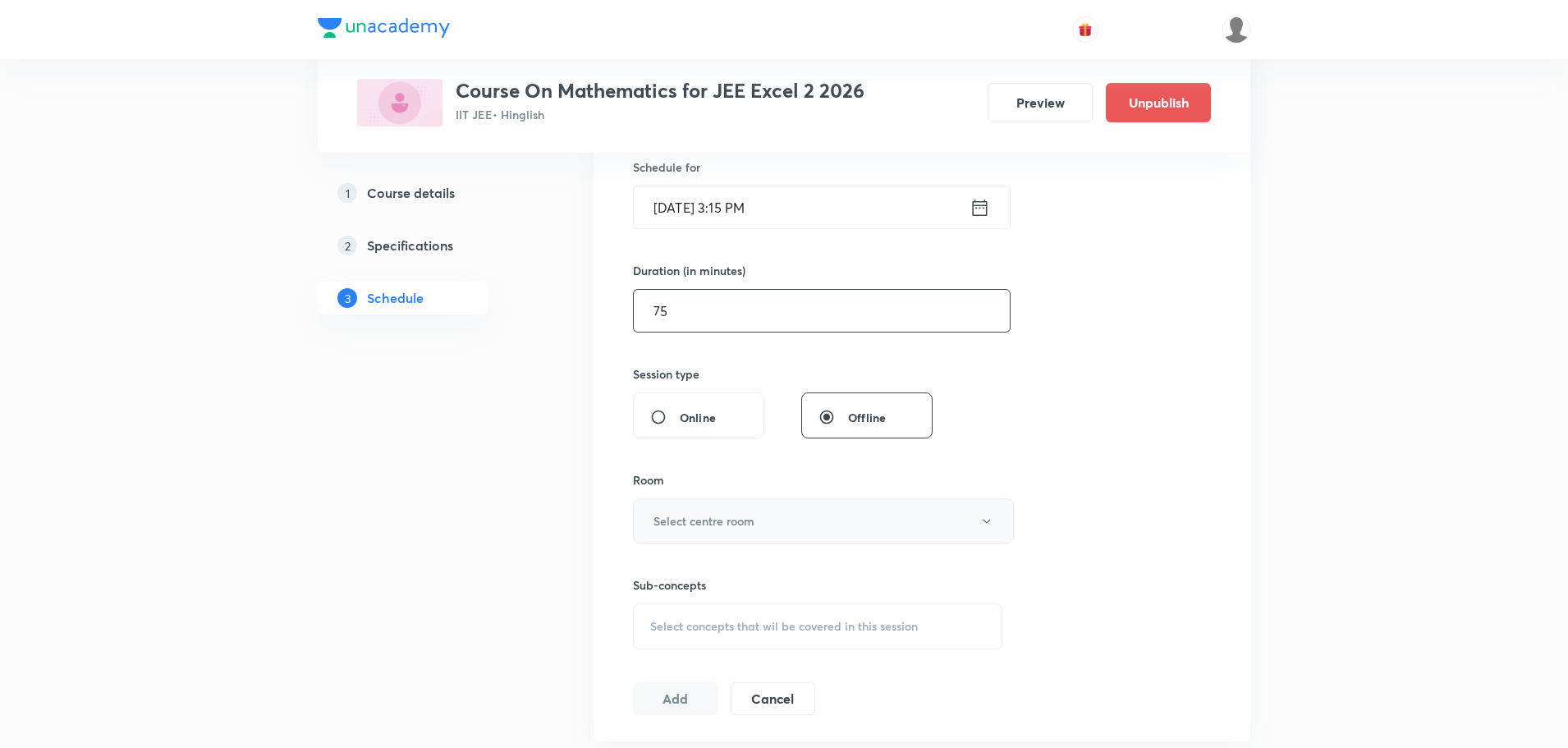
type input "75"
click at [705, 527] on h6 "Select centre room" at bounding box center [704, 521] width 101 height 17
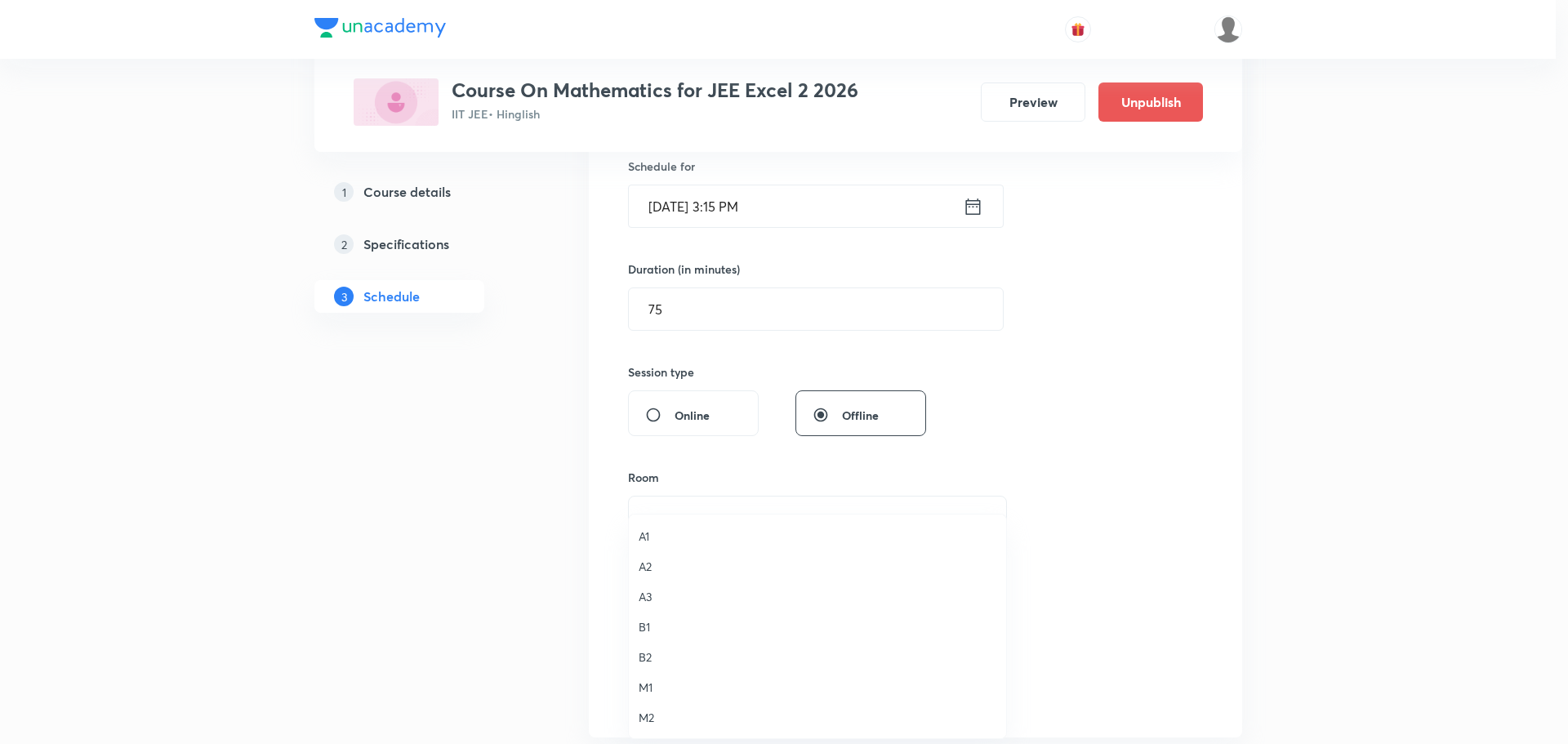
click at [661, 565] on span "A2" at bounding box center [817, 567] width 358 height 17
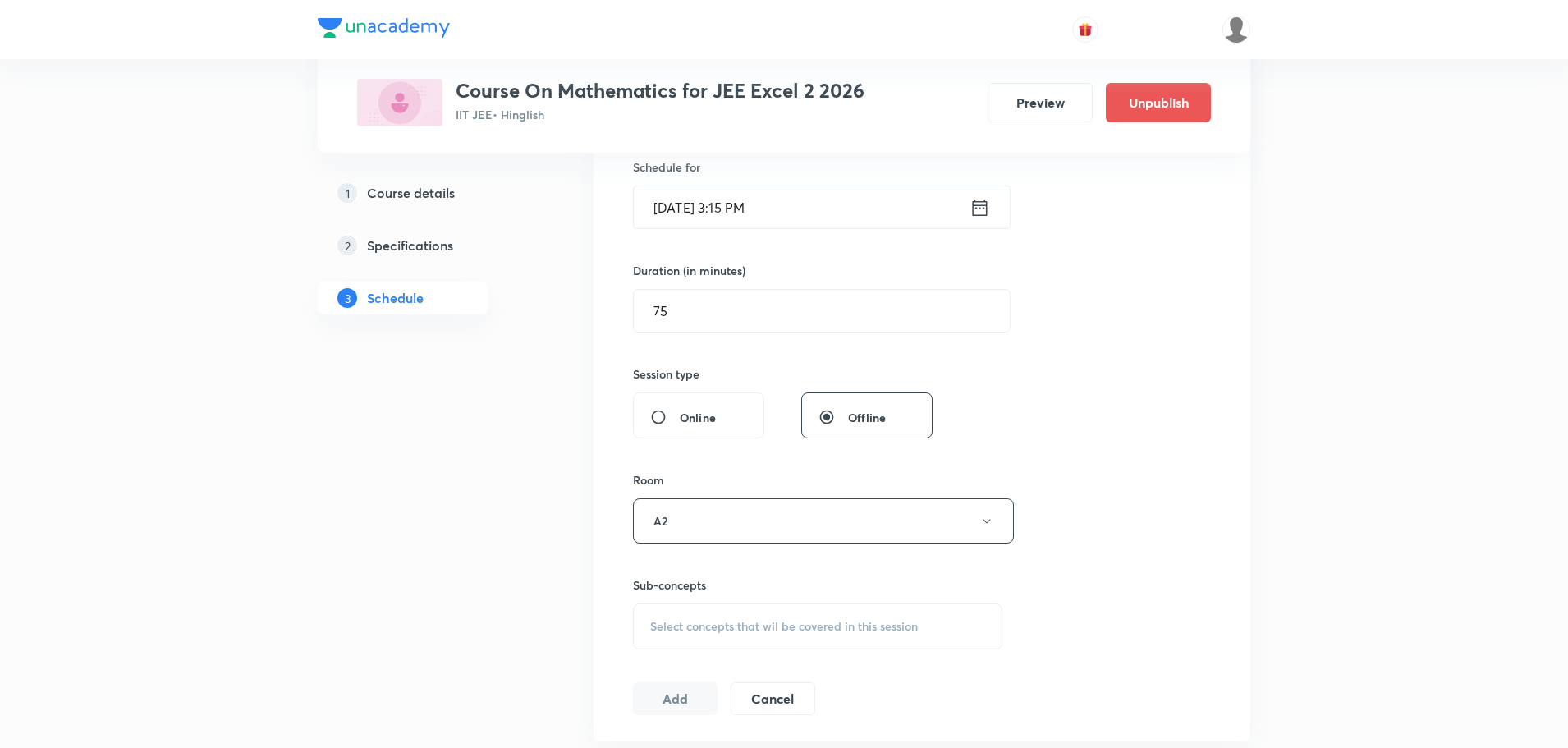
scroll to position [574, 0]
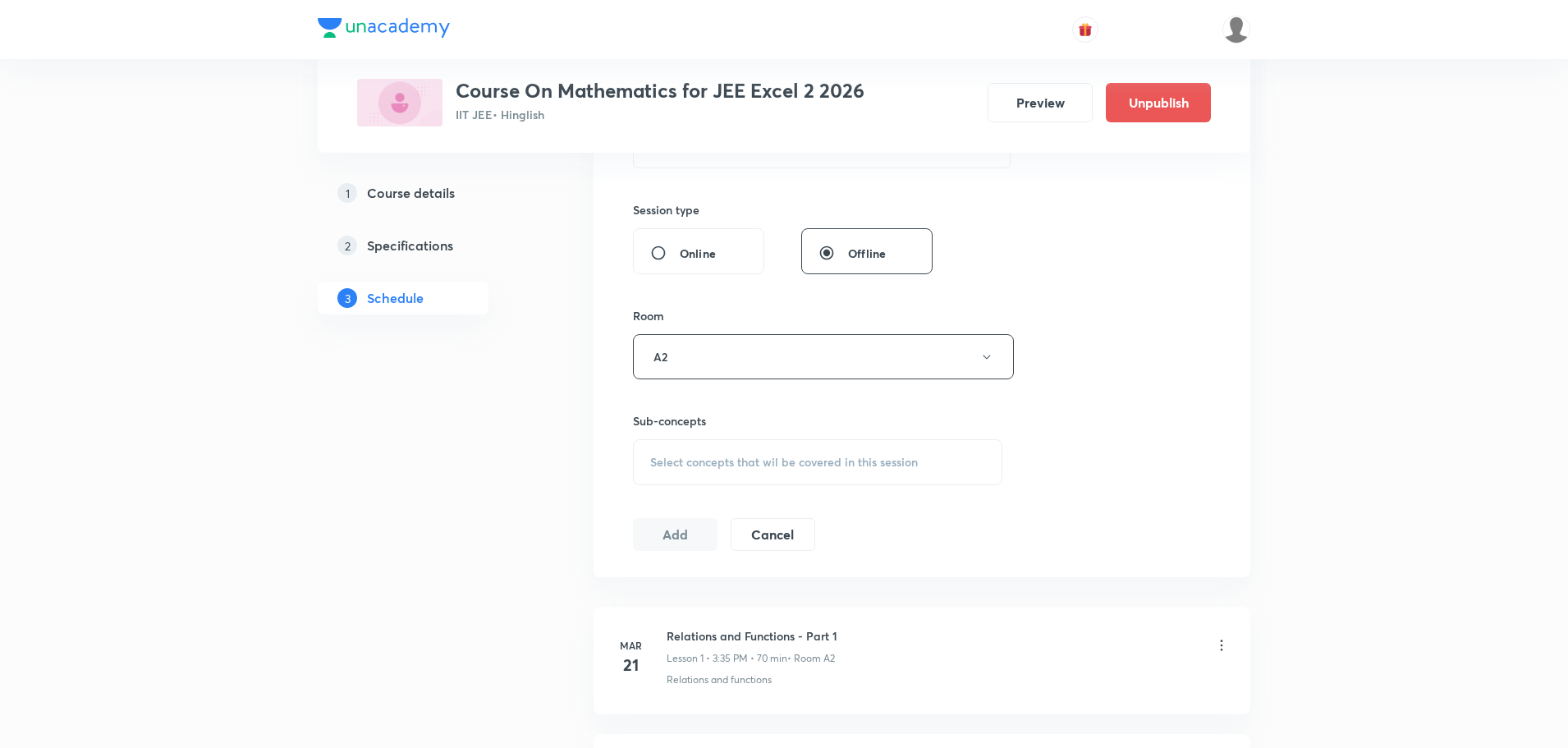
click at [695, 458] on span "Select concepts that wil be covered in this session" at bounding box center [784, 463] width 268 height 13
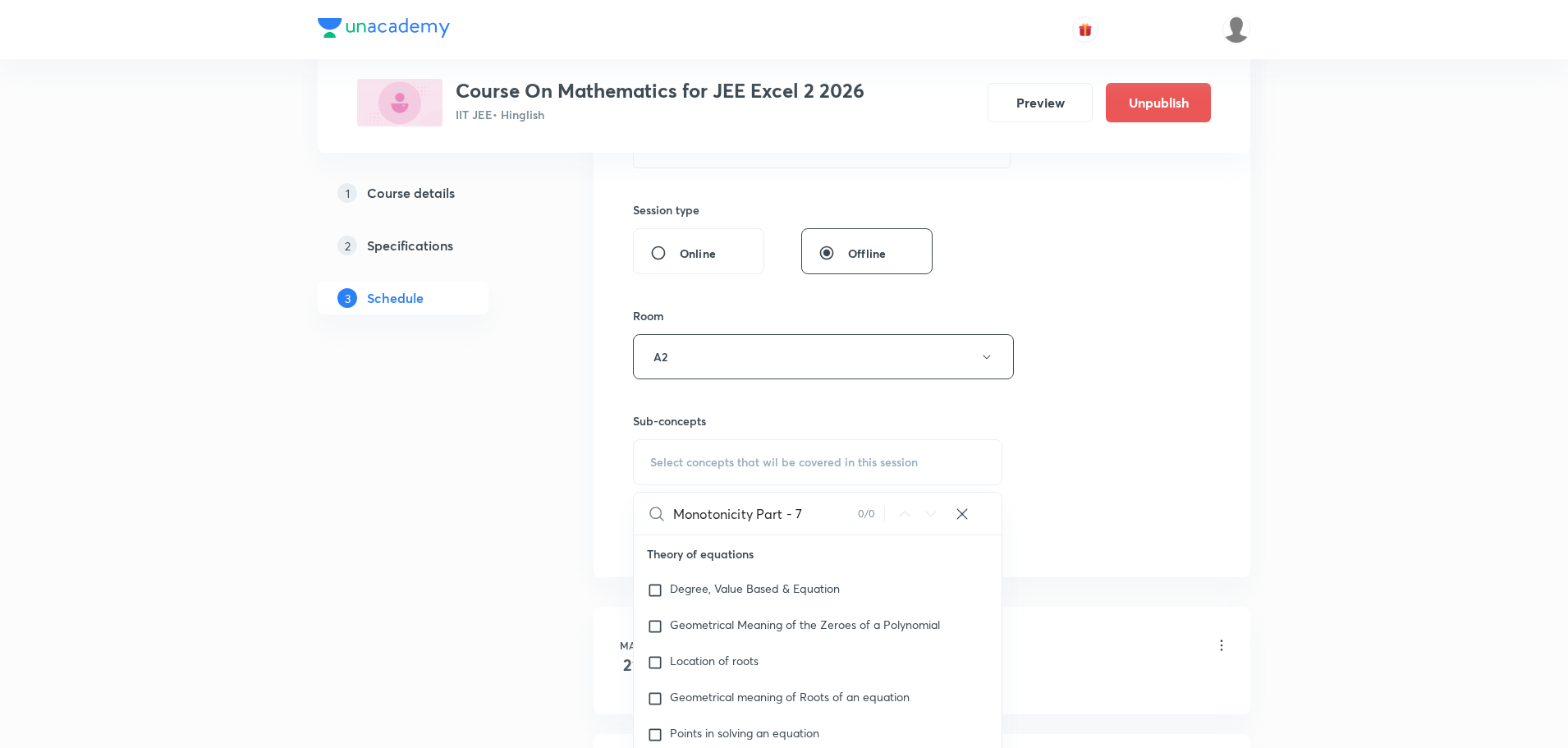
drag, startPoint x: 830, startPoint y: 526, endPoint x: 844, endPoint y: 527, distance: 14.0
click at [844, 527] on input "Monotonicity Part - 7" at bounding box center [765, 513] width 185 height 41
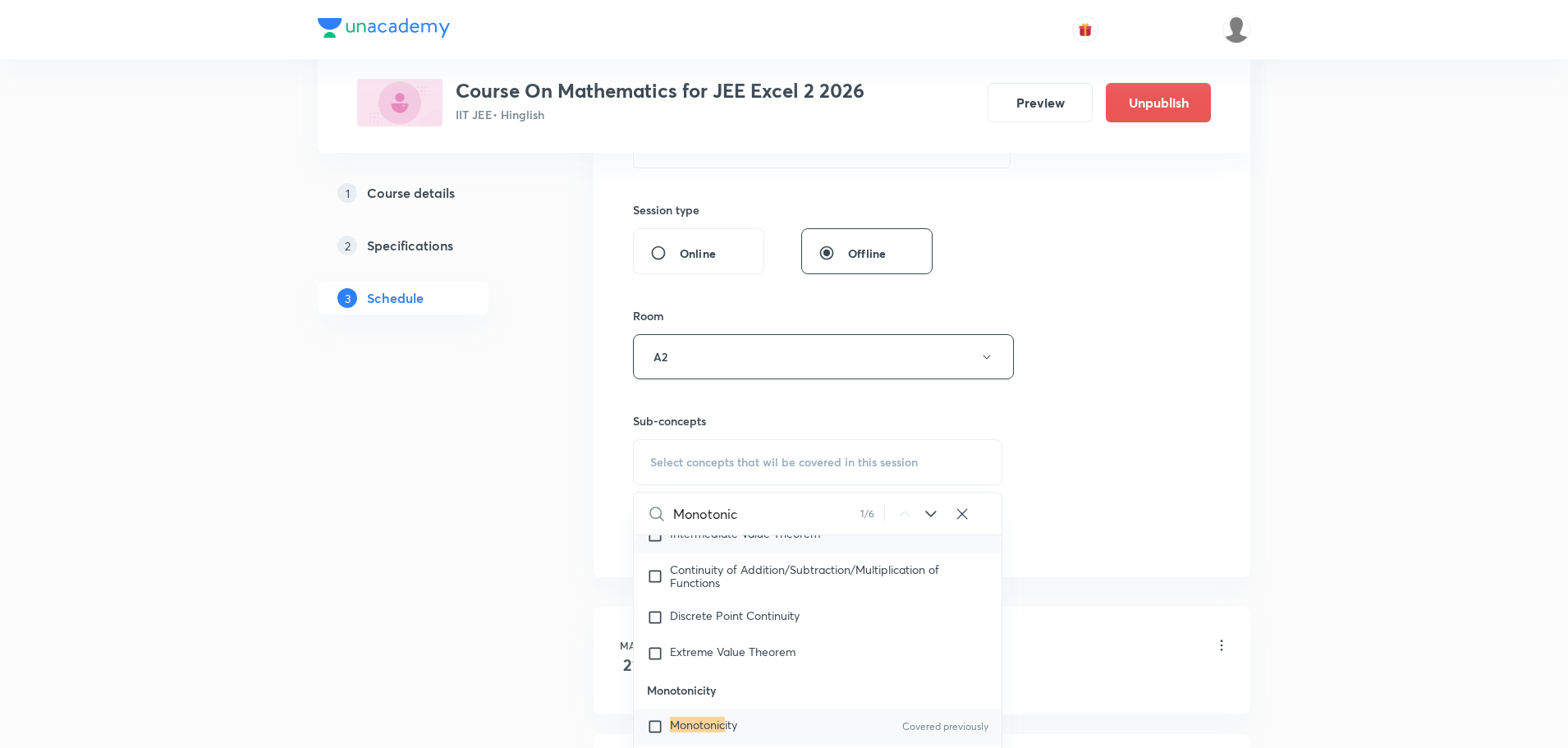
scroll to position [15851, 0]
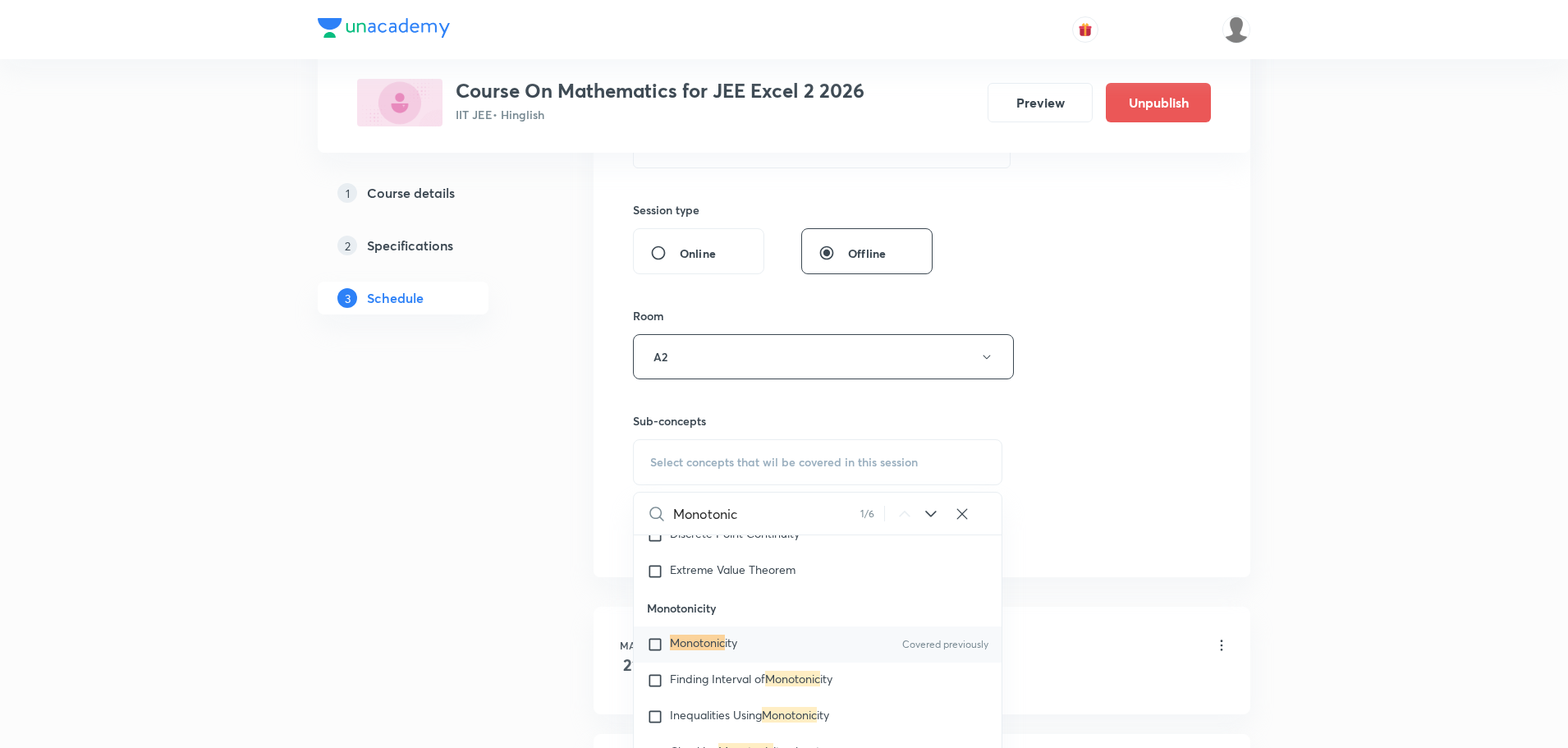
type input "Monotonic"
click at [746, 661] on div "Monotonic ity Covered previously" at bounding box center [817, 644] width 368 height 36
checkbox input "true"
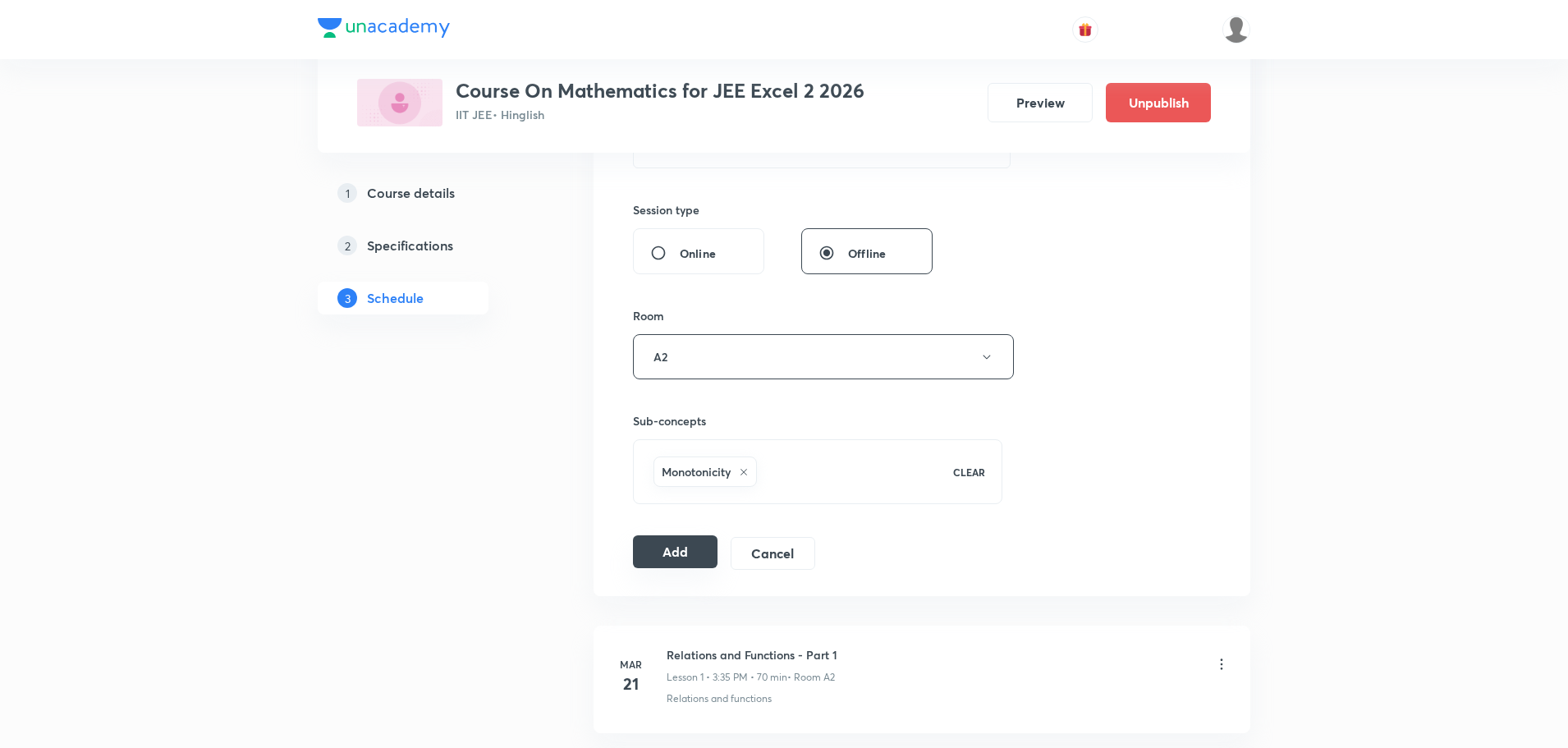
click at [656, 545] on button "Add" at bounding box center [676, 551] width 85 height 33
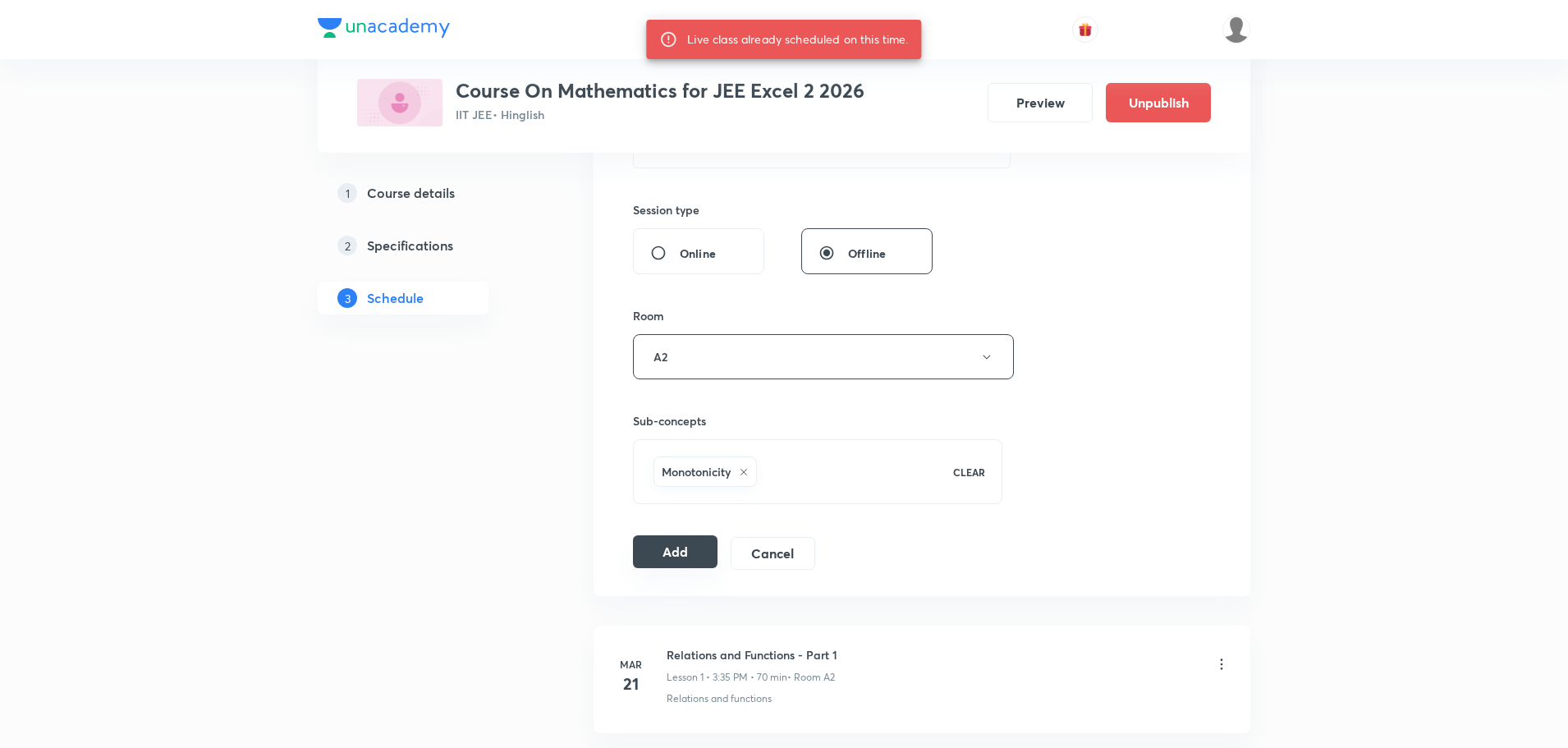
click at [685, 544] on button "Add" at bounding box center [676, 551] width 85 height 33
click at [685, 544] on button "Add" at bounding box center [676, 553] width 85 height 33
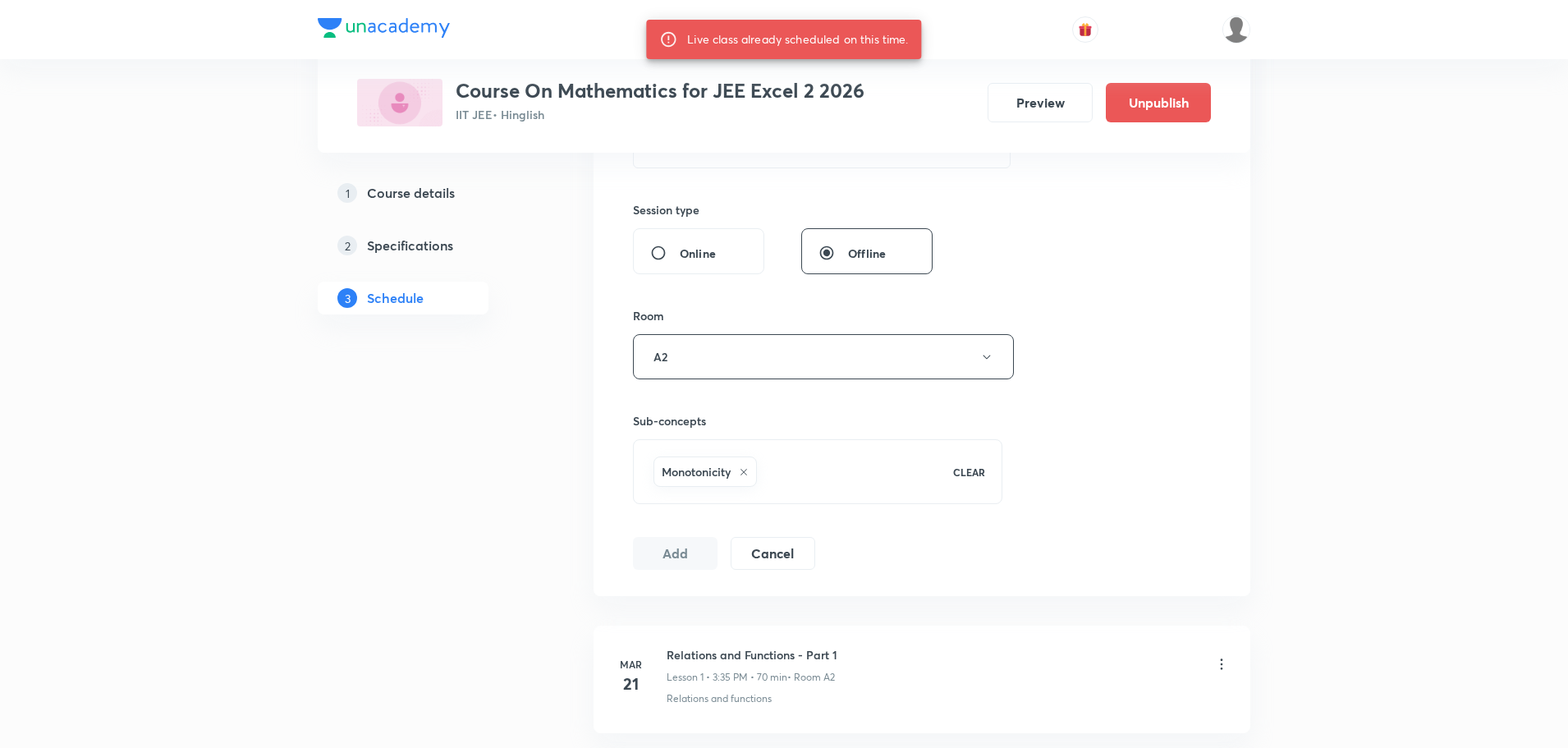
click at [685, 544] on button "Add" at bounding box center [676, 553] width 85 height 33
click at [685, 544] on button "Add" at bounding box center [676, 551] width 85 height 33
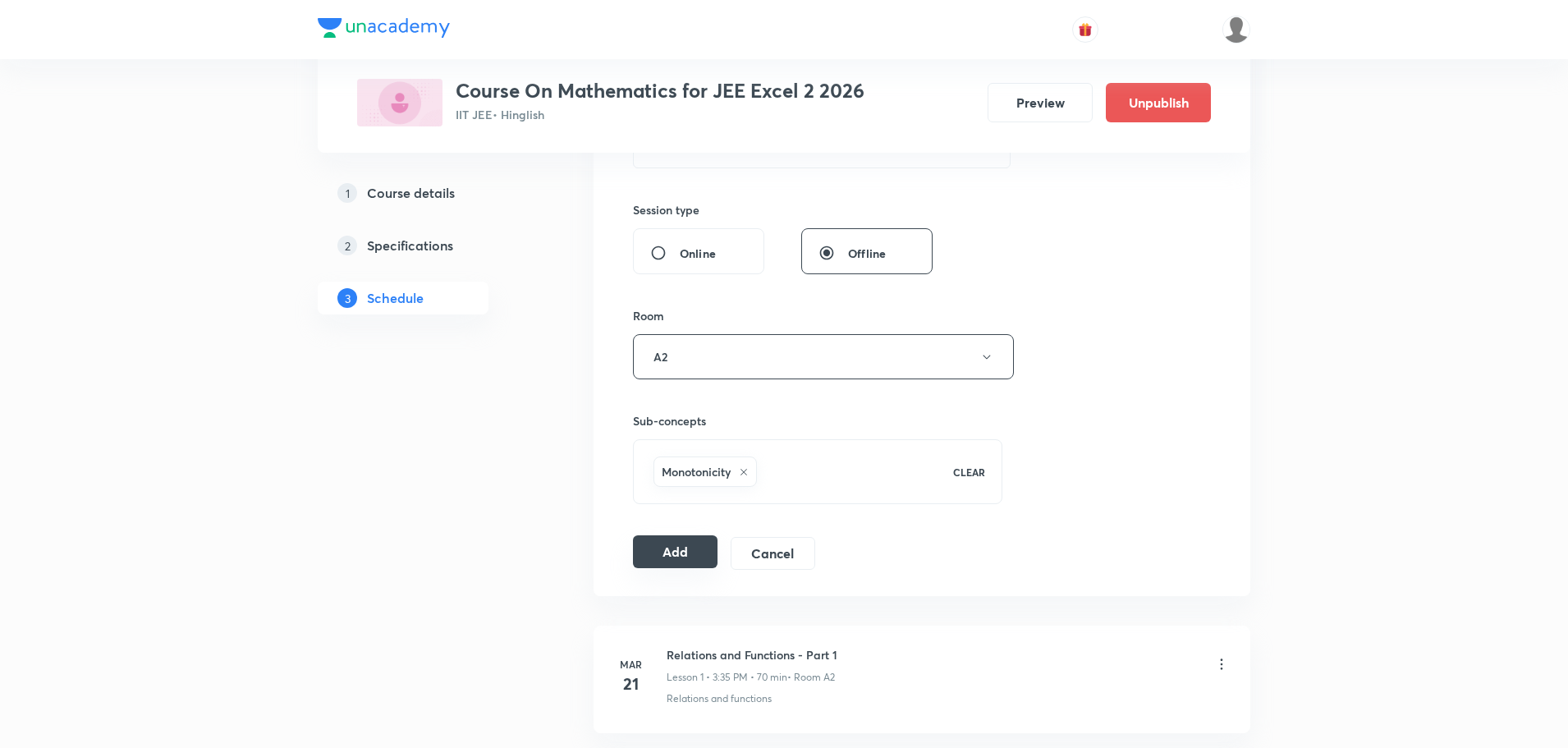
click at [680, 539] on button "Add" at bounding box center [676, 551] width 85 height 33
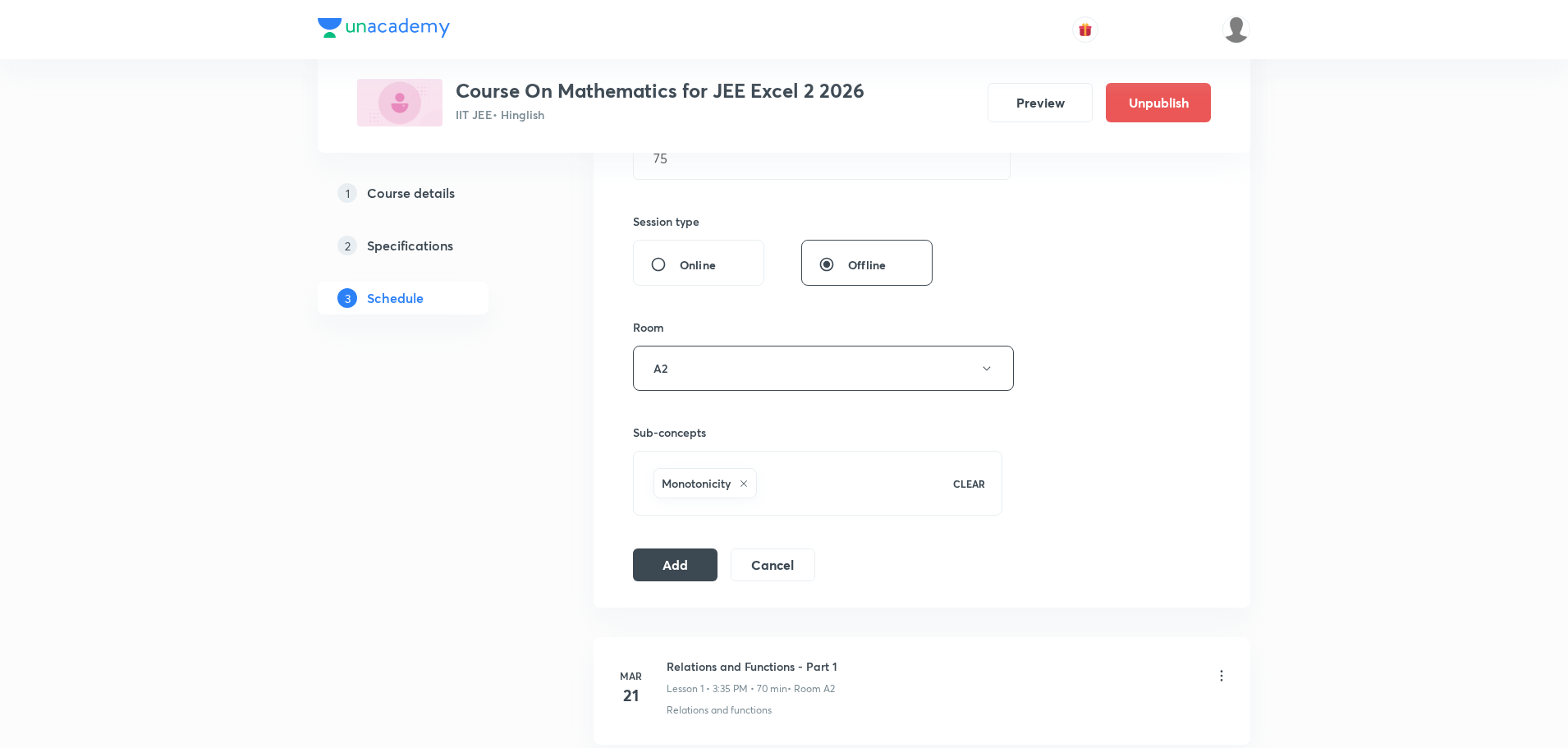
scroll to position [574, 0]
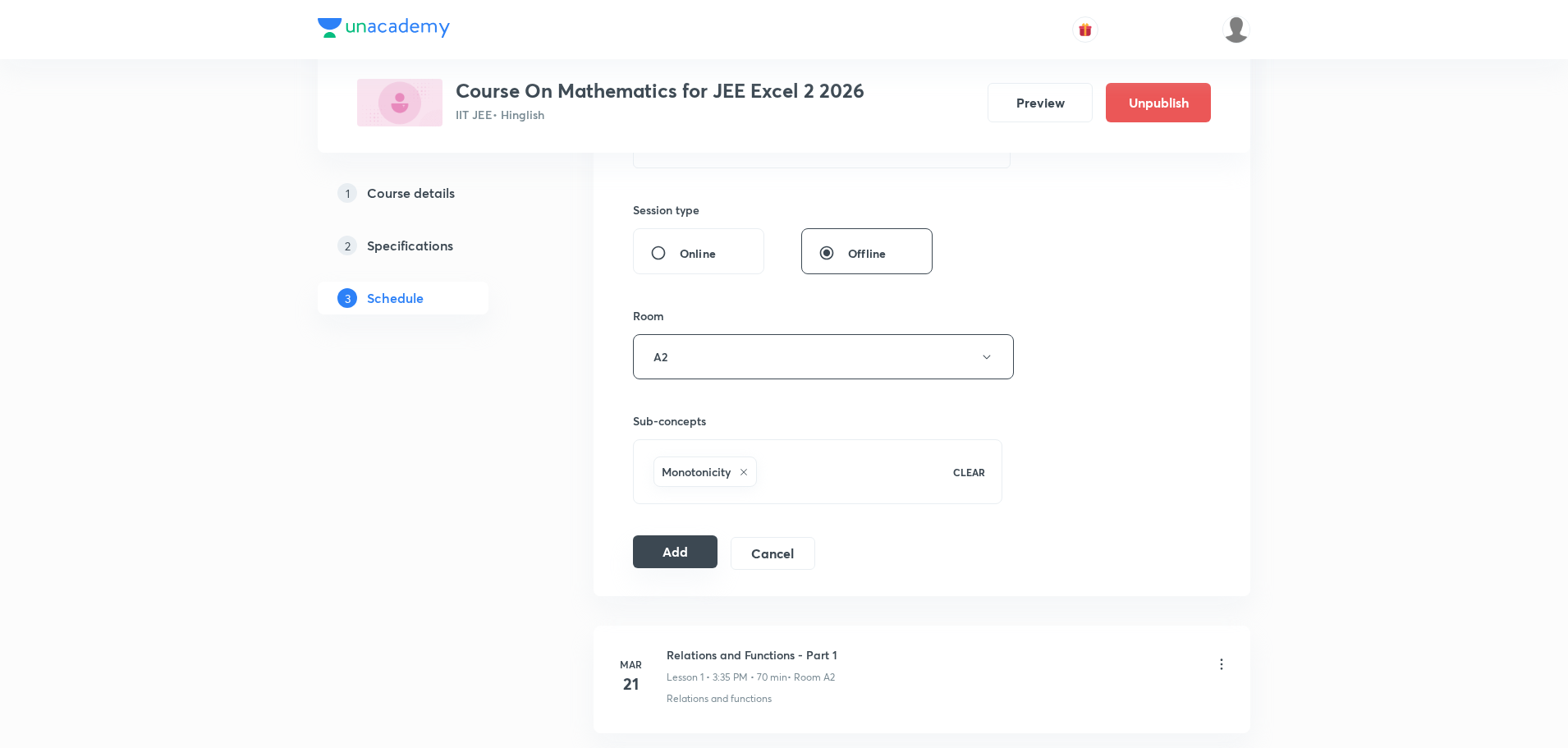
click at [675, 550] on button "Add" at bounding box center [676, 551] width 85 height 33
